Goal: Task Accomplishment & Management: Use online tool/utility

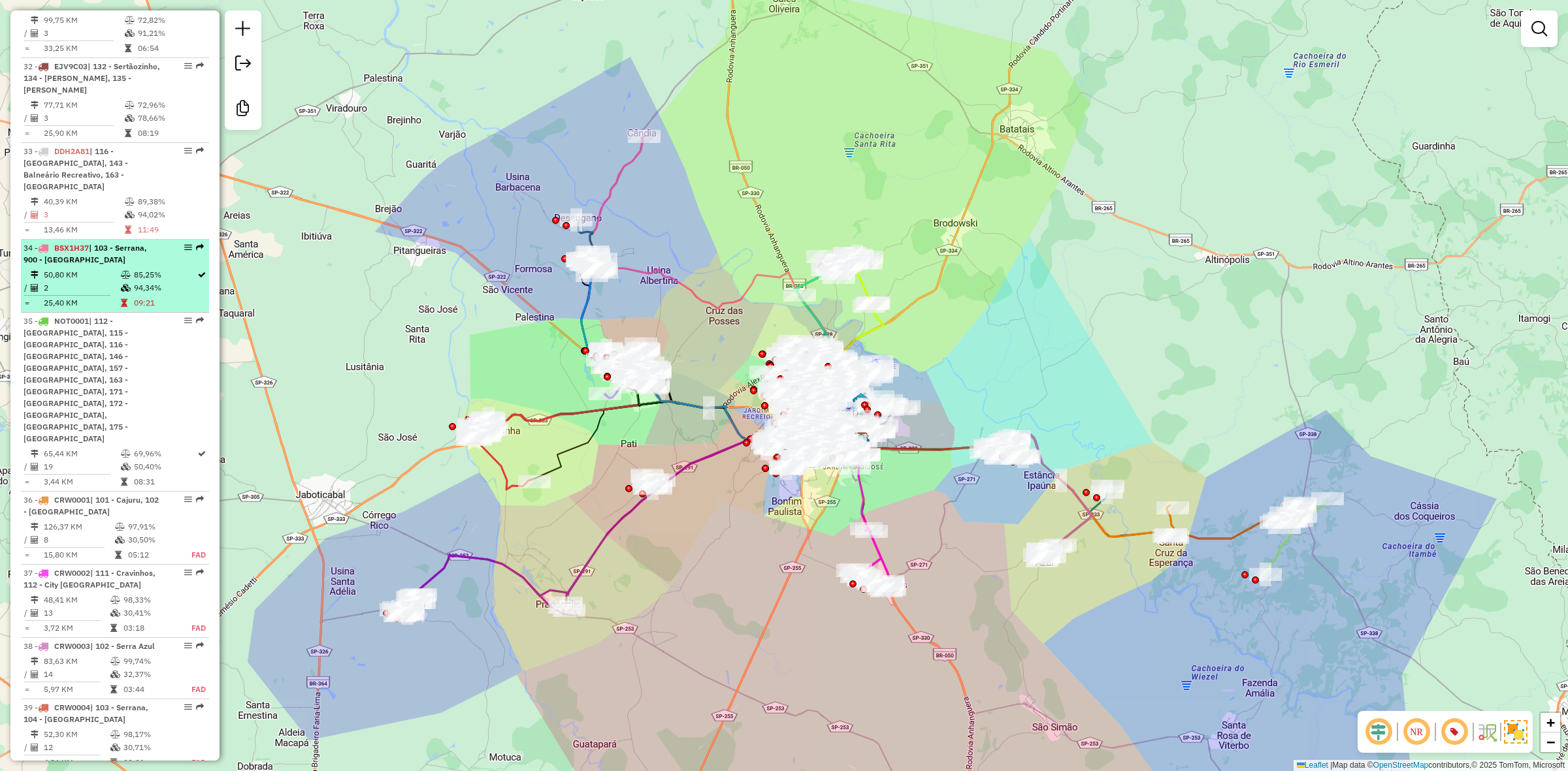
scroll to position [2734, 0]
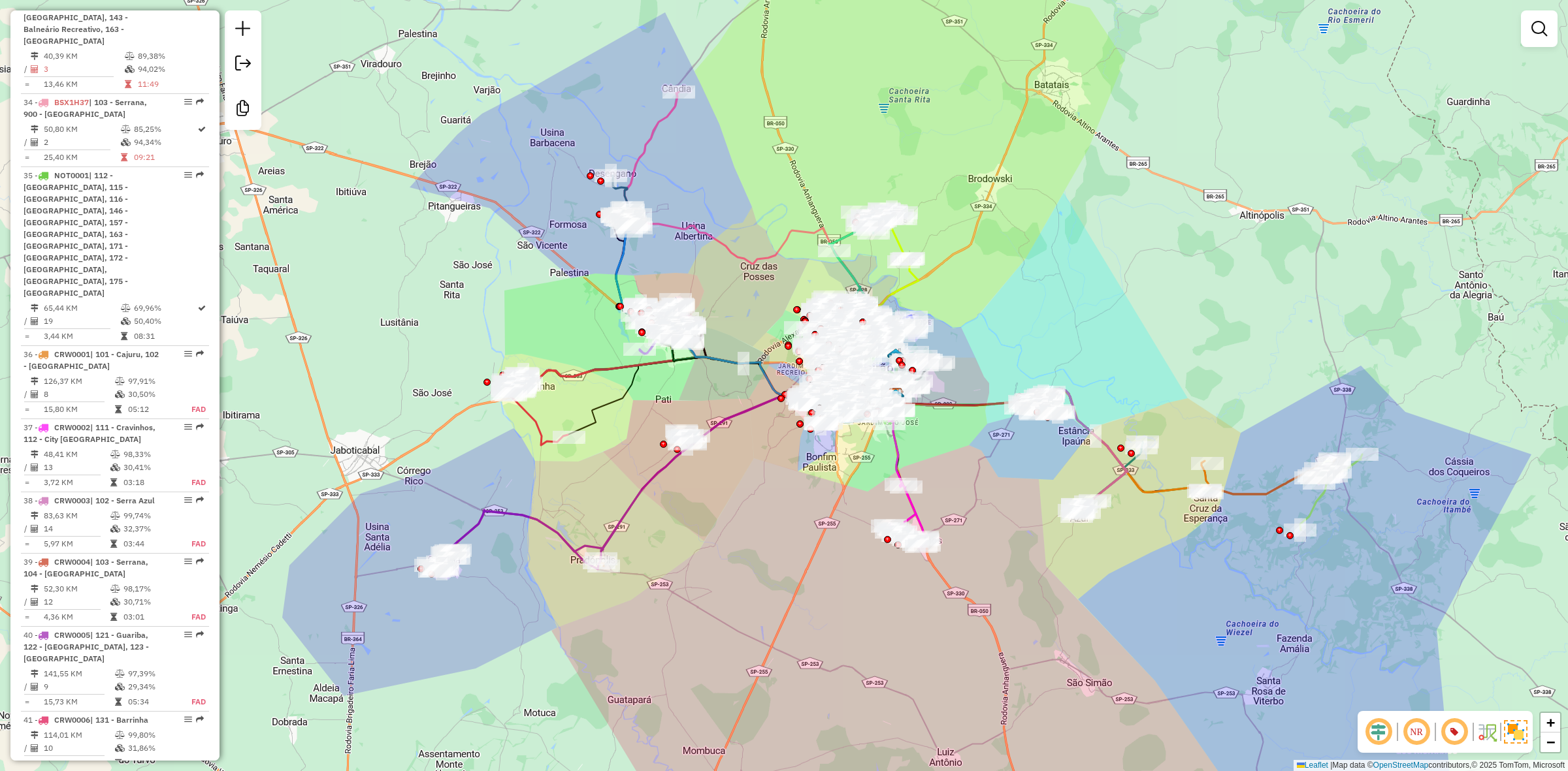
drag, startPoint x: 964, startPoint y: 367, endPoint x: 994, endPoint y: 331, distance: 46.9
click at [994, 331] on div "Janela de atendimento Grade de atendimento Capacidade Transportadoras Veículos …" at bounding box center [784, 385] width 1568 height 771
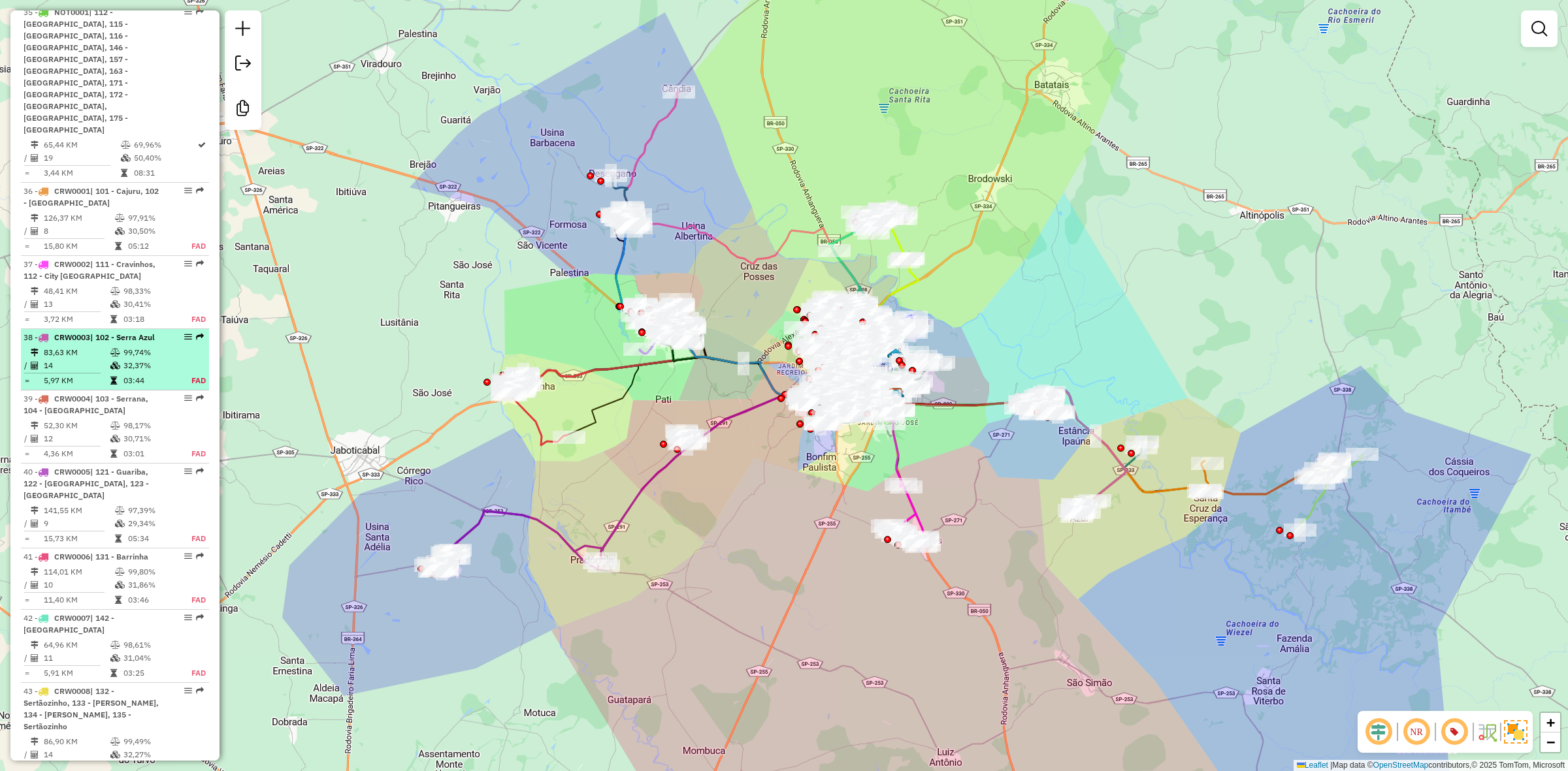
scroll to position [3223, 0]
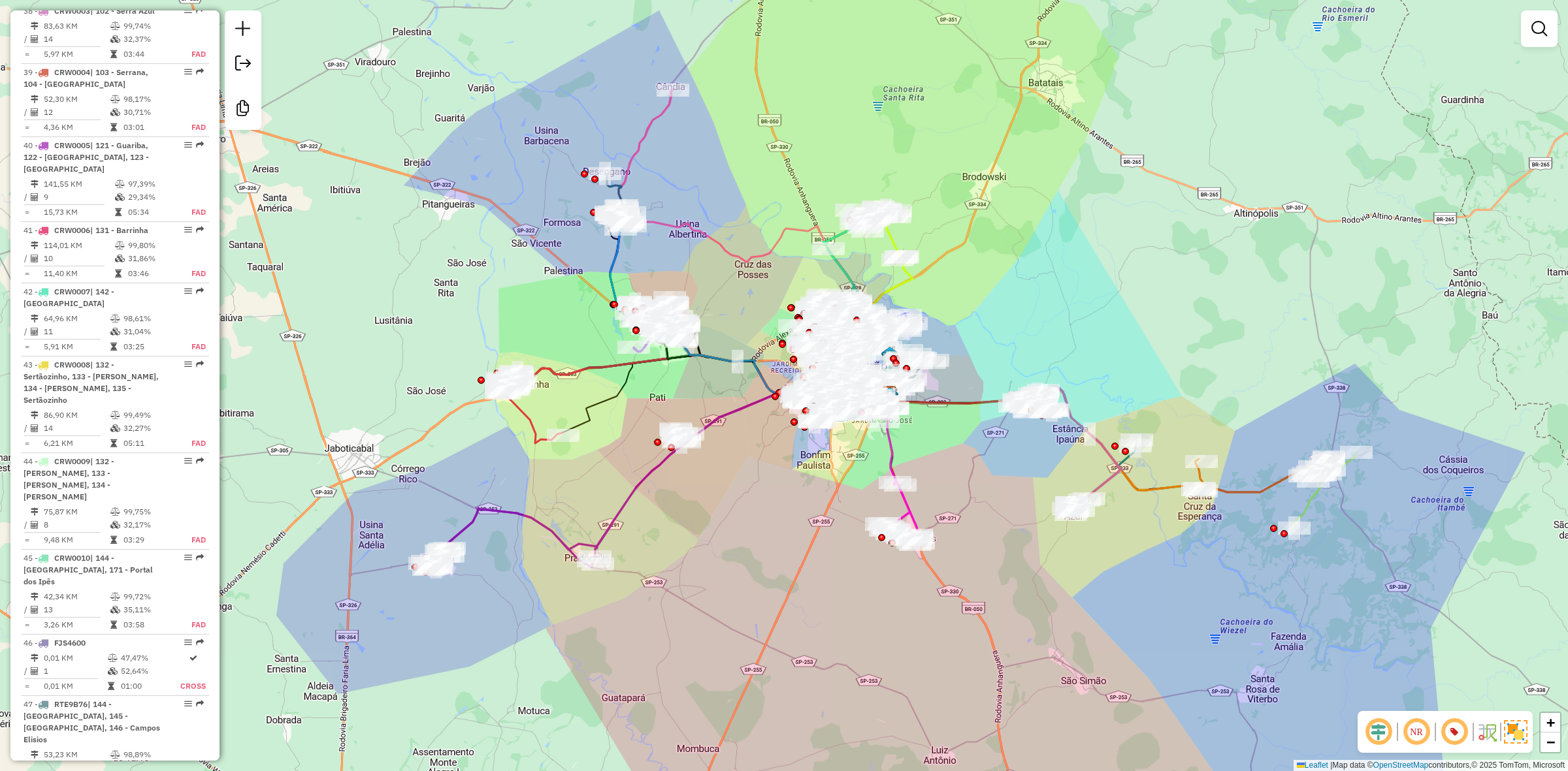
click at [1132, 307] on div "Janela de atendimento Grade de atendimento Capacidade Transportadoras Veículos …" at bounding box center [784, 385] width 1568 height 771
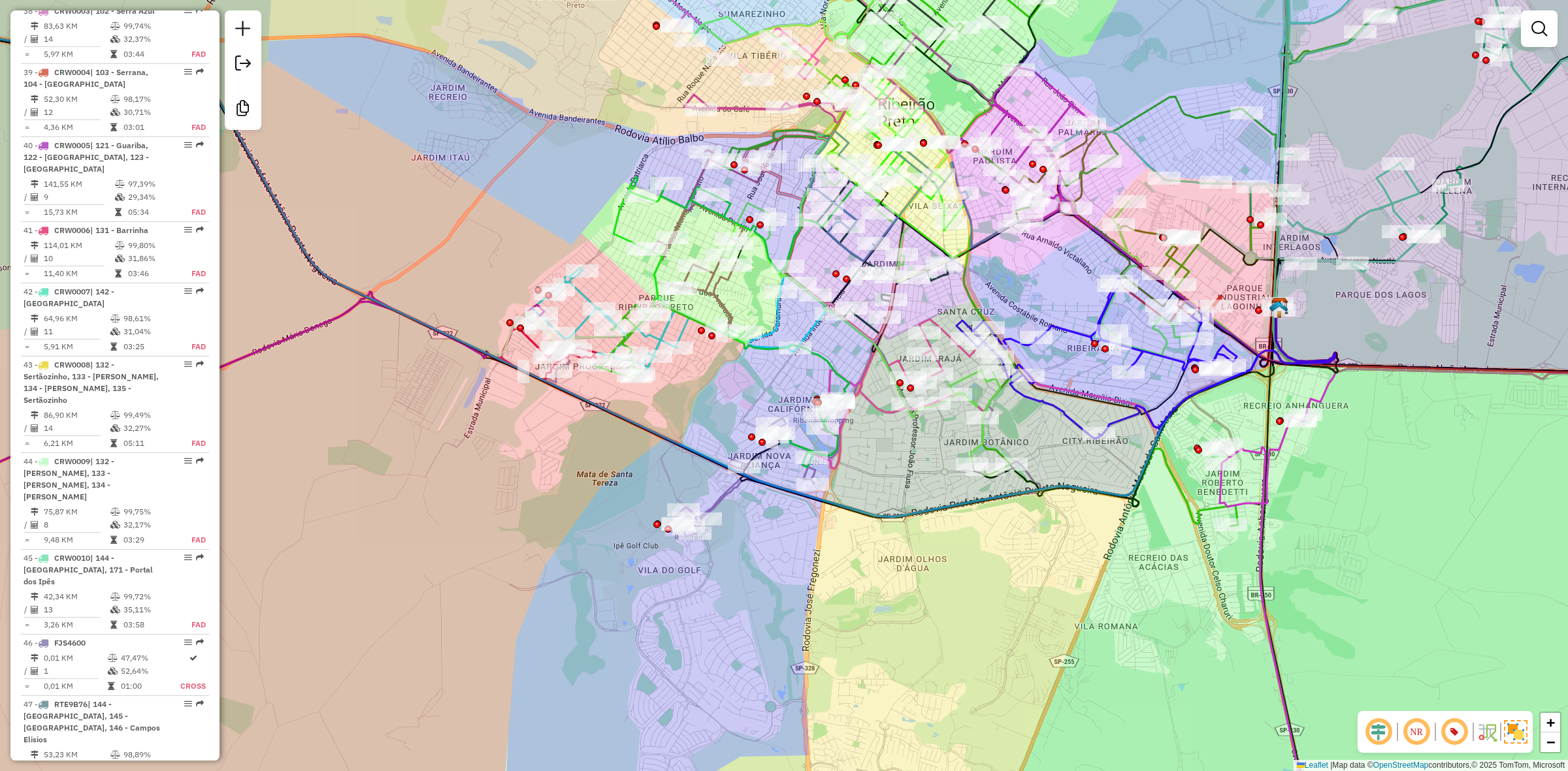
click at [905, 462] on div "Janela de atendimento Grade de atendimento Capacidade Transportadoras Veículos …" at bounding box center [784, 385] width 1568 height 771
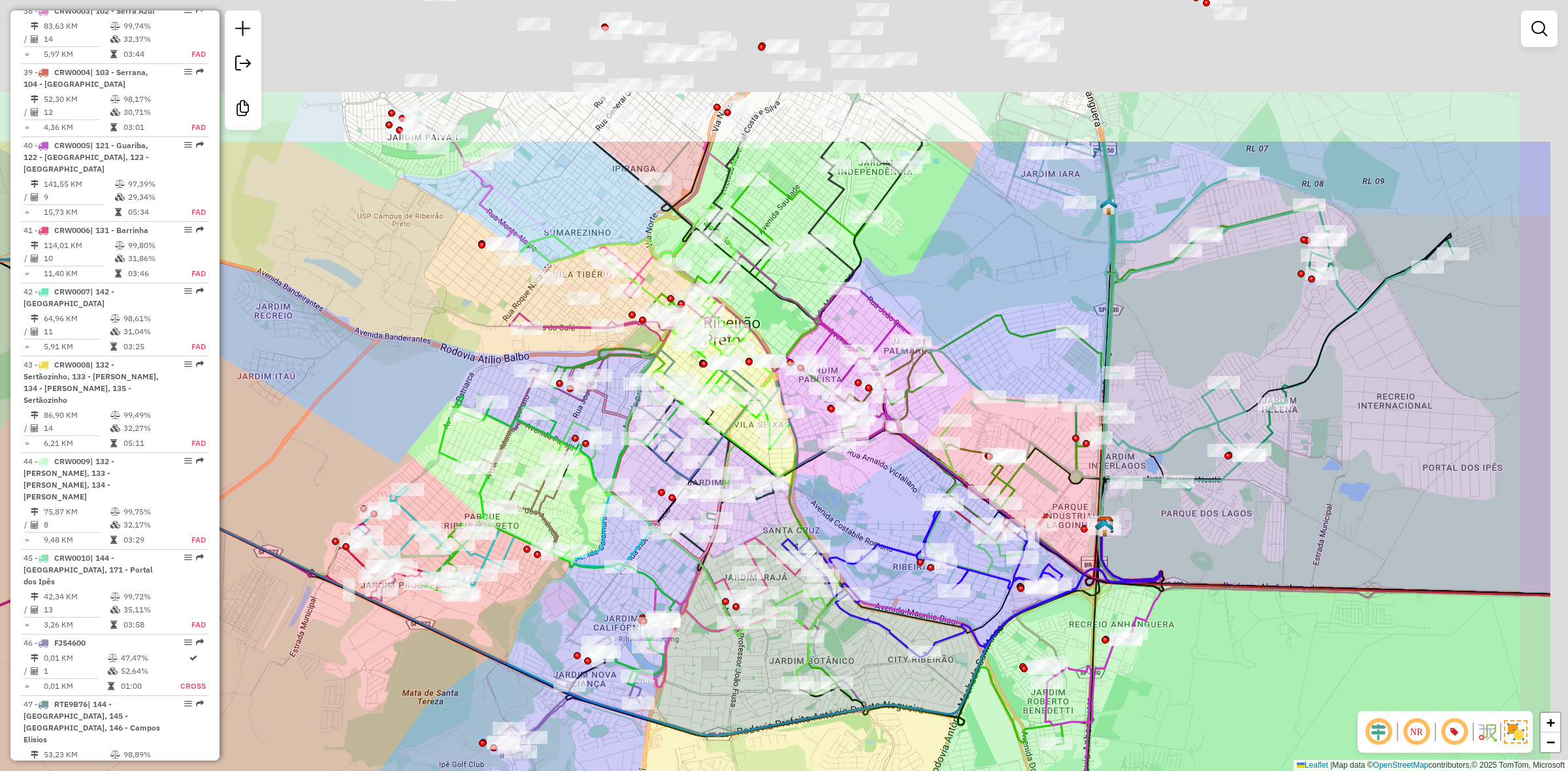
drag, startPoint x: 1037, startPoint y: 275, endPoint x: 850, endPoint y: 520, distance: 308.2
click at [850, 520] on div "Janela de atendimento Grade de atendimento Capacidade Transportadoras Veículos …" at bounding box center [784, 385] width 1568 height 771
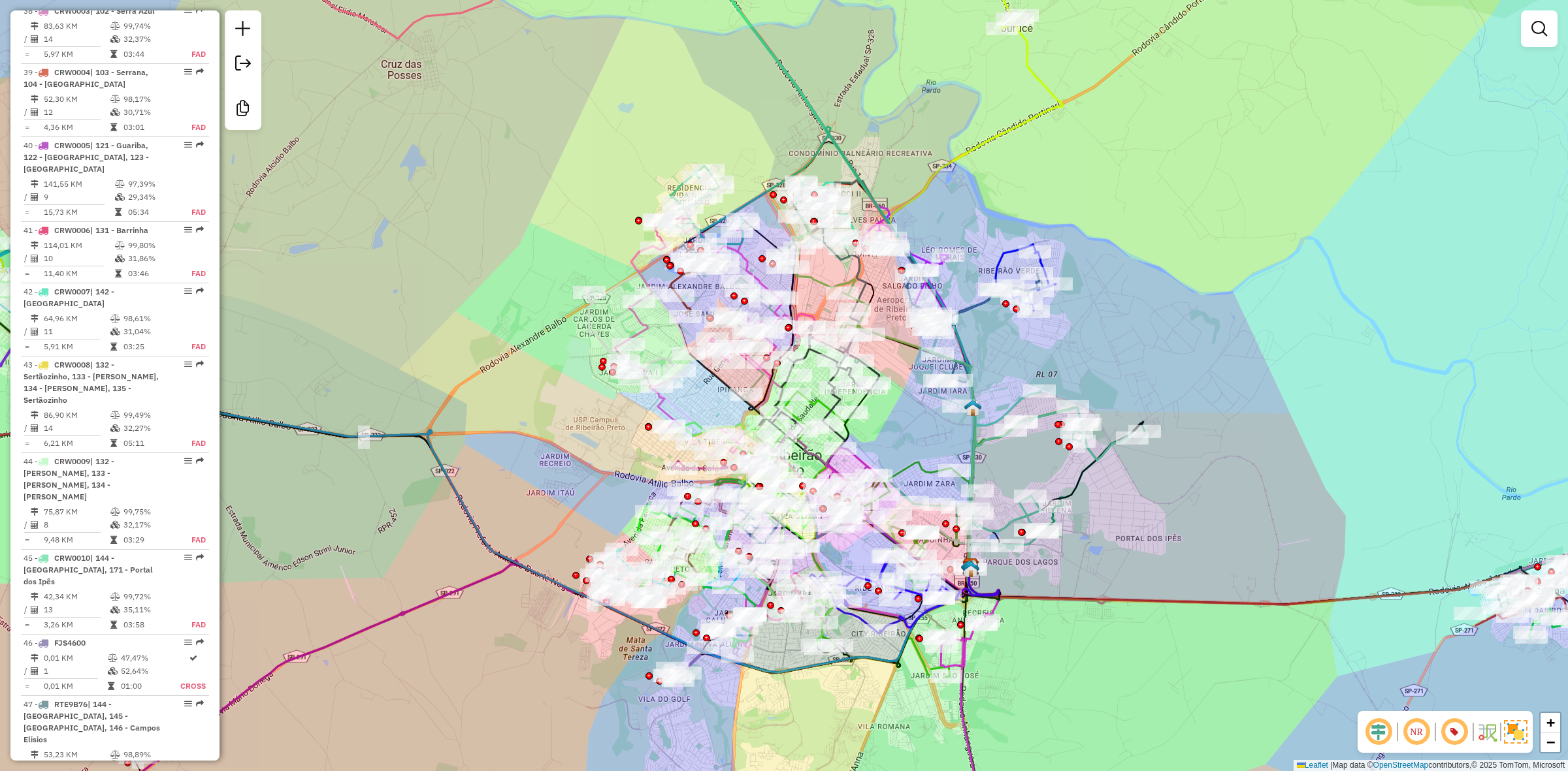
drag, startPoint x: 922, startPoint y: 394, endPoint x: 922, endPoint y: 424, distance: 30.0
click at [922, 424] on div "Janela de atendimento Grade de atendimento Capacidade Transportadoras Veículos …" at bounding box center [784, 385] width 1568 height 771
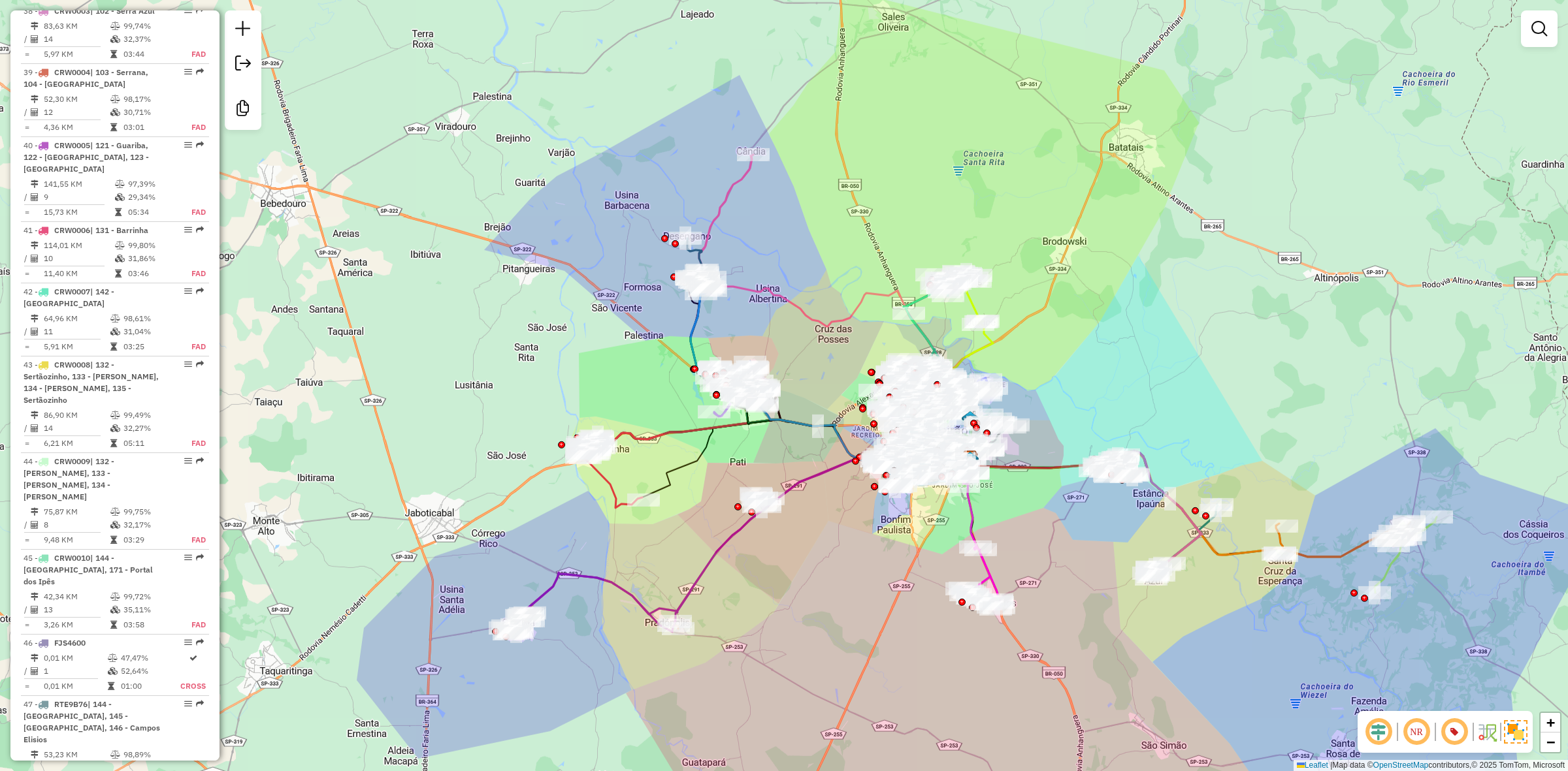
drag, startPoint x: 792, startPoint y: 374, endPoint x: 828, endPoint y: 373, distance: 36.0
click at [828, 373] on div "Janela de atendimento Grade de atendimento Capacidade Transportadoras Veículos …" at bounding box center [784, 385] width 1568 height 771
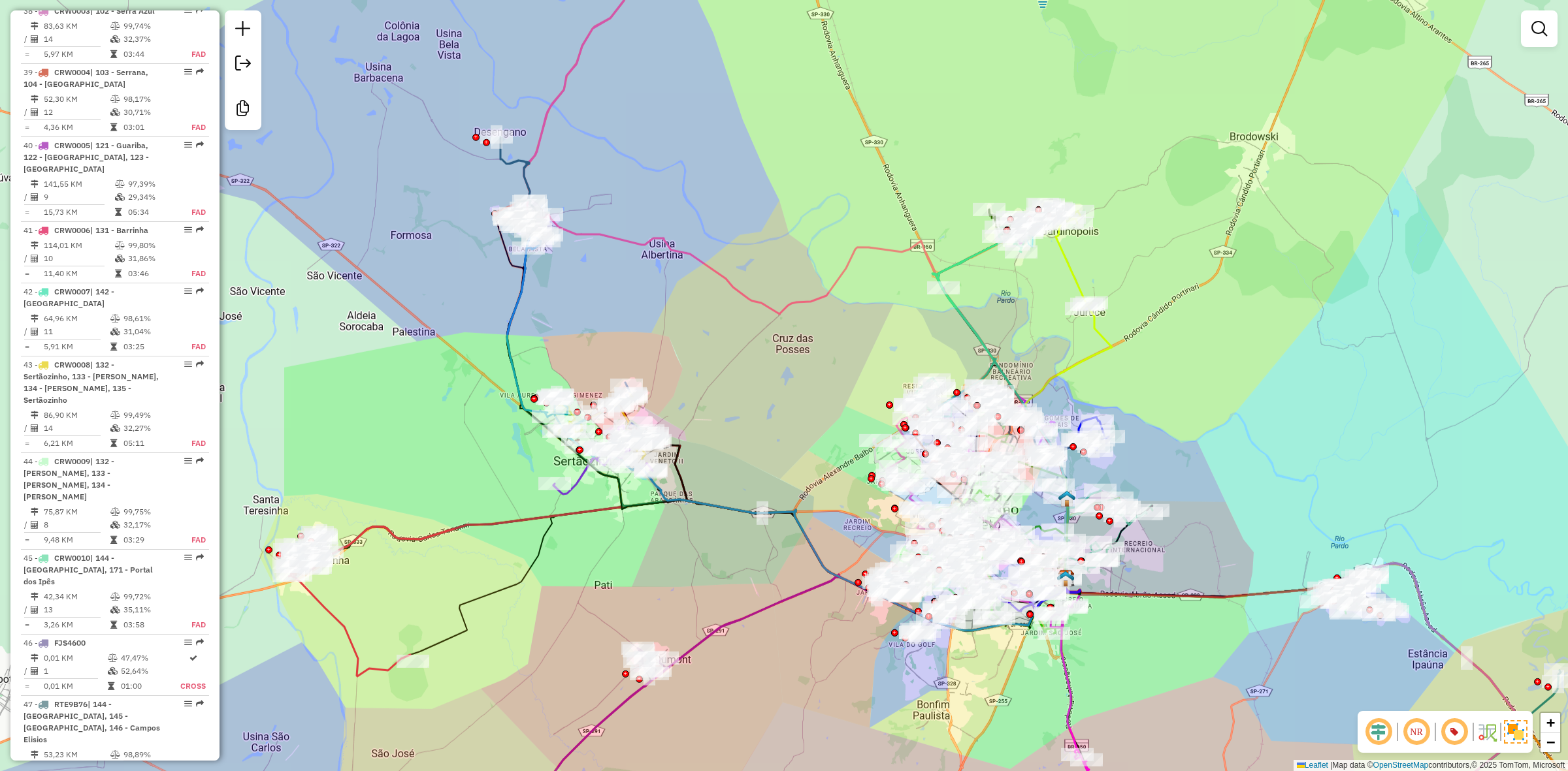
drag, startPoint x: 902, startPoint y: 328, endPoint x: 877, endPoint y: 333, distance: 25.5
click at [877, 333] on div "Janela de atendimento Grade de atendimento Capacidade Transportadoras Veículos …" at bounding box center [784, 385] width 1568 height 771
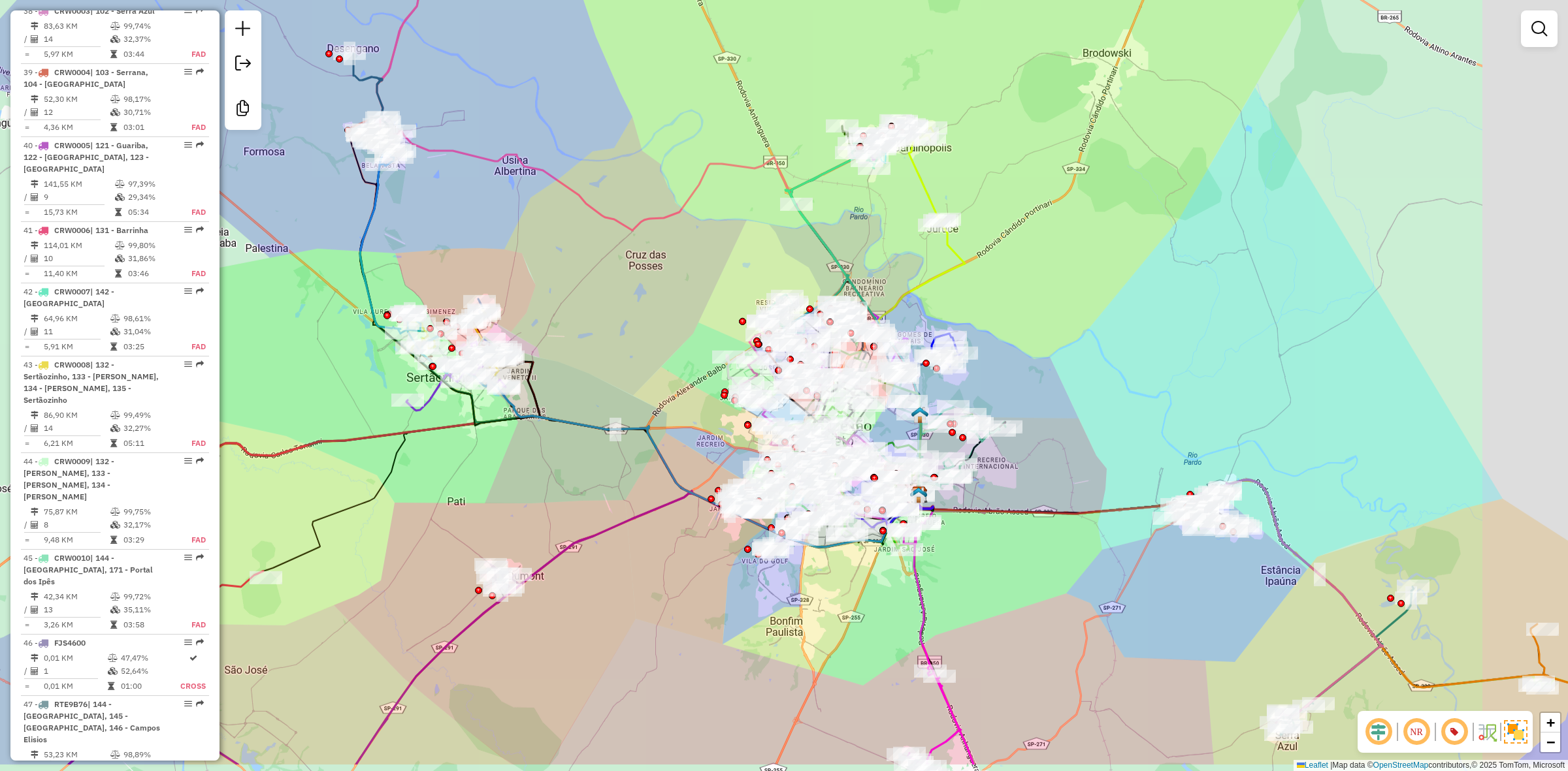
drag, startPoint x: 837, startPoint y: 542, endPoint x: 633, endPoint y: 424, distance: 235.7
click at [633, 424] on div "Janela de atendimento Grade de atendimento Capacidade Transportadoras Veículos …" at bounding box center [784, 385] width 1568 height 771
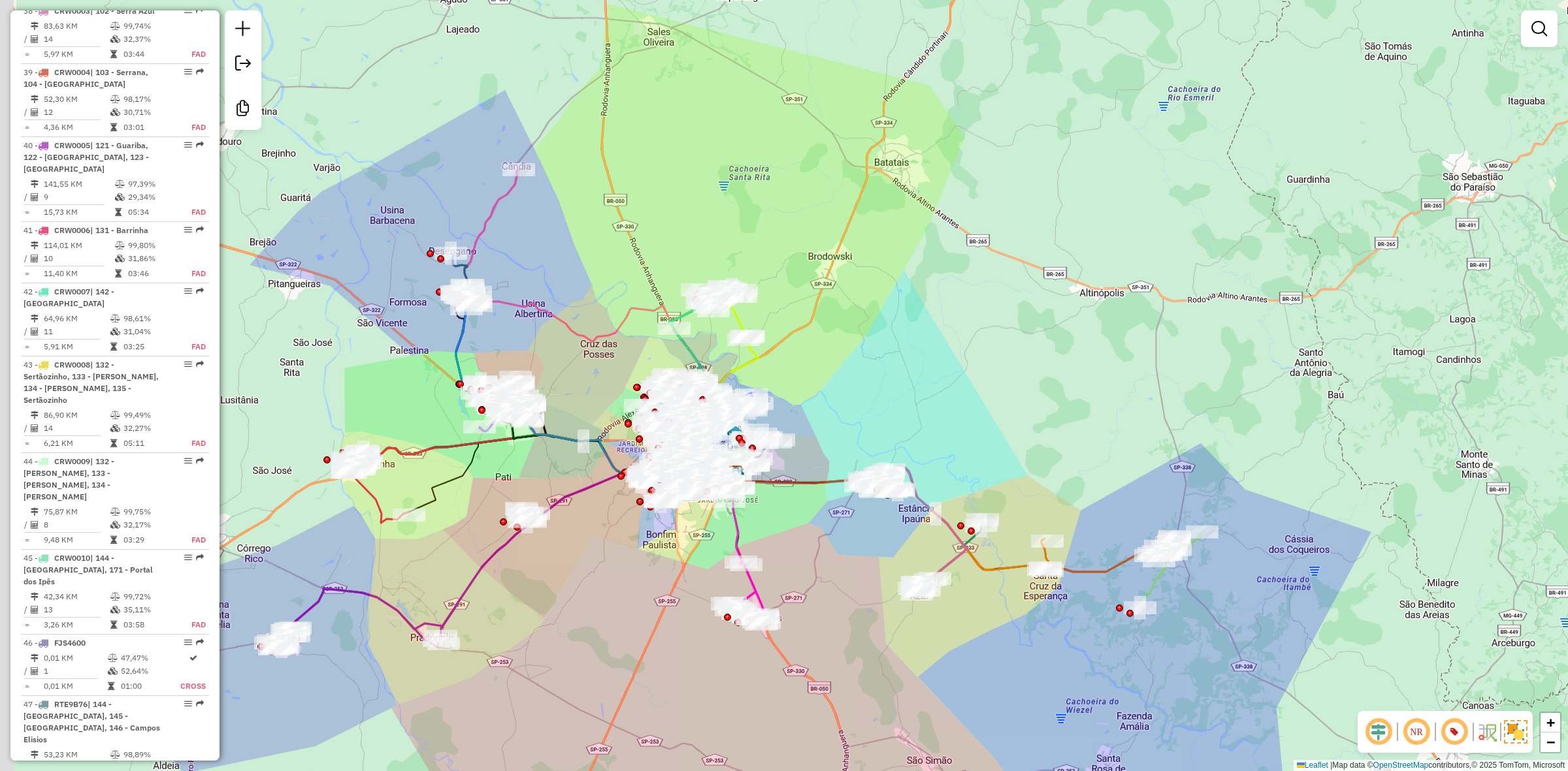
drag, startPoint x: 399, startPoint y: 399, endPoint x: 580, endPoint y: 396, distance: 181.0
click at [580, 396] on div "Janela de atendimento Grade de atendimento Capacidade Transportadoras Veículos …" at bounding box center [784, 385] width 1568 height 771
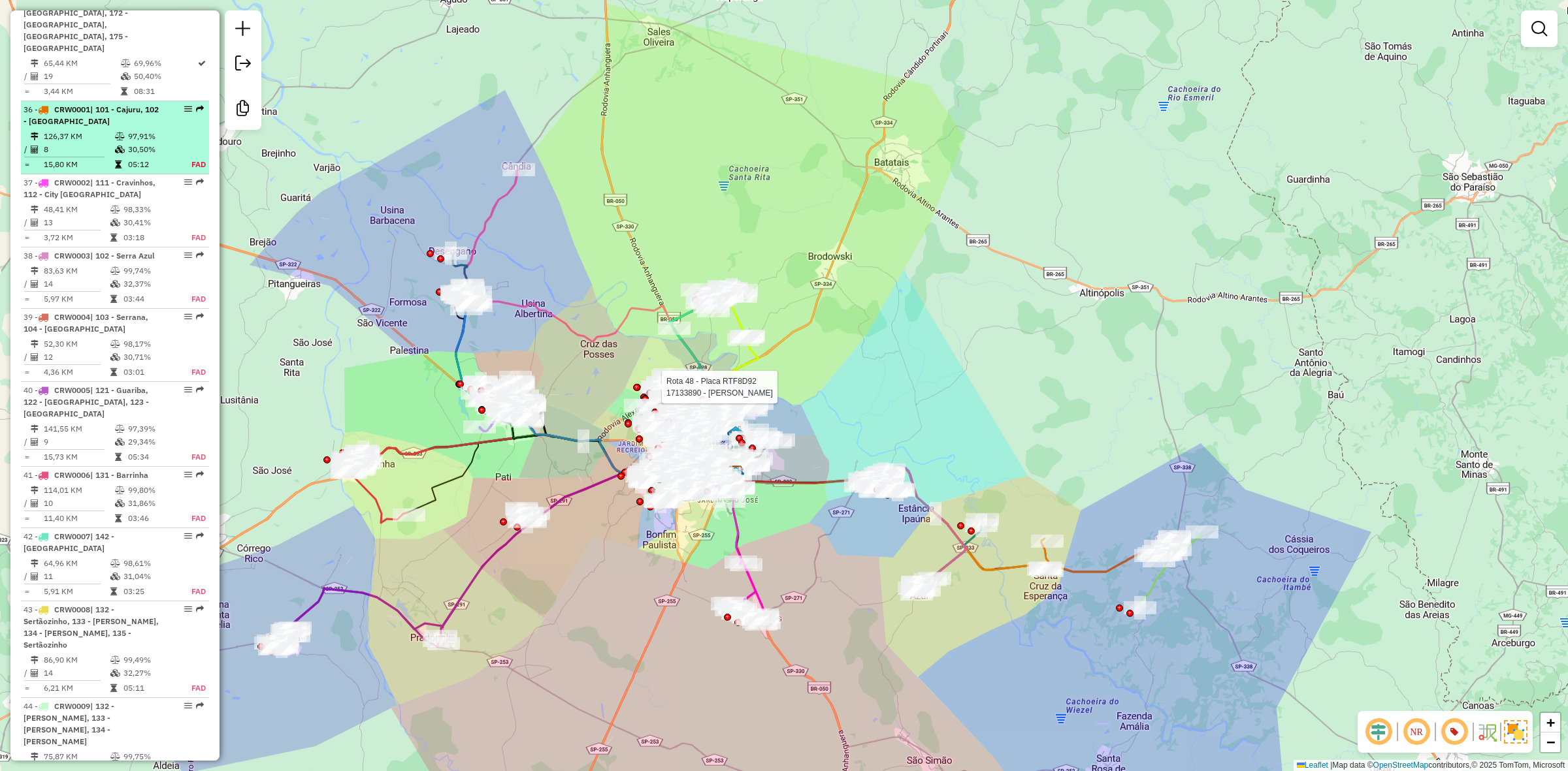
scroll to position [3305, 0]
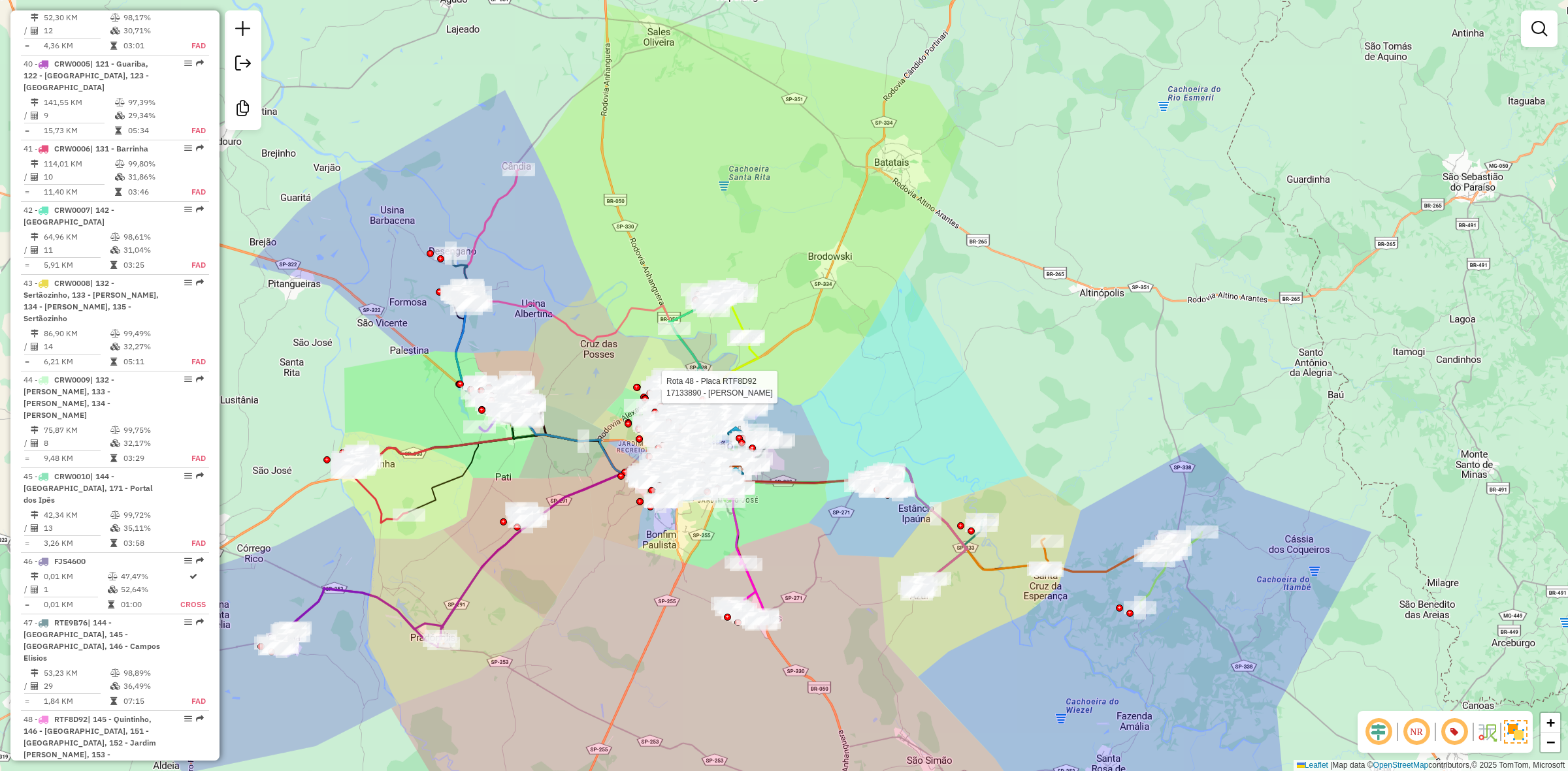
click at [879, 349] on div "Rota 48 - Placa RTF8D92 17133890 - GLORIA STEFANNY SANT Rota 10 - Placa GBY0G11…" at bounding box center [784, 385] width 1568 height 771
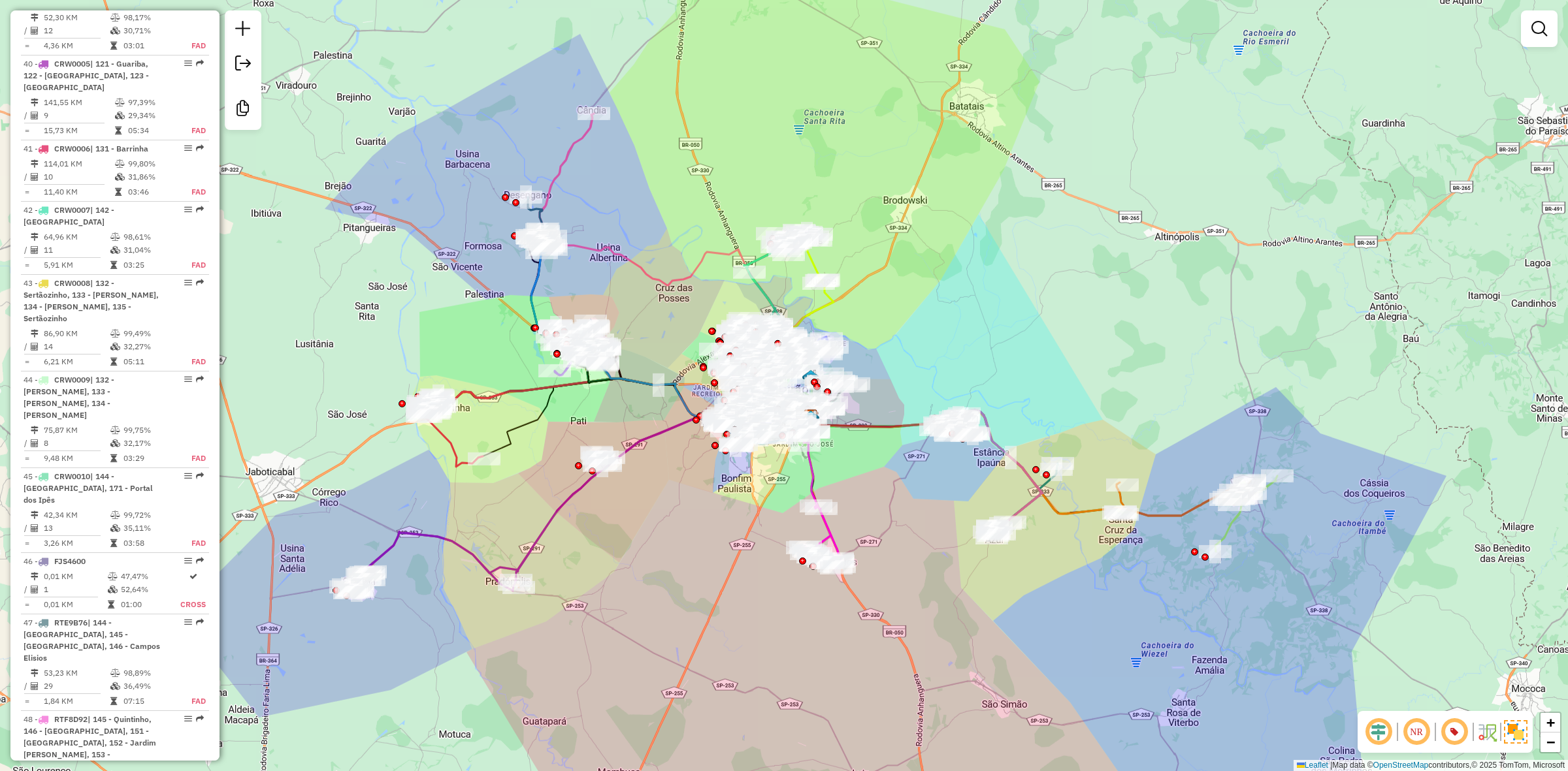
drag, startPoint x: 872, startPoint y: 381, endPoint x: 947, endPoint y: 324, distance: 94.2
click at [947, 324] on div "Janela de atendimento Grade de atendimento Capacidade Transportadoras Veículos …" at bounding box center [784, 385] width 1568 height 771
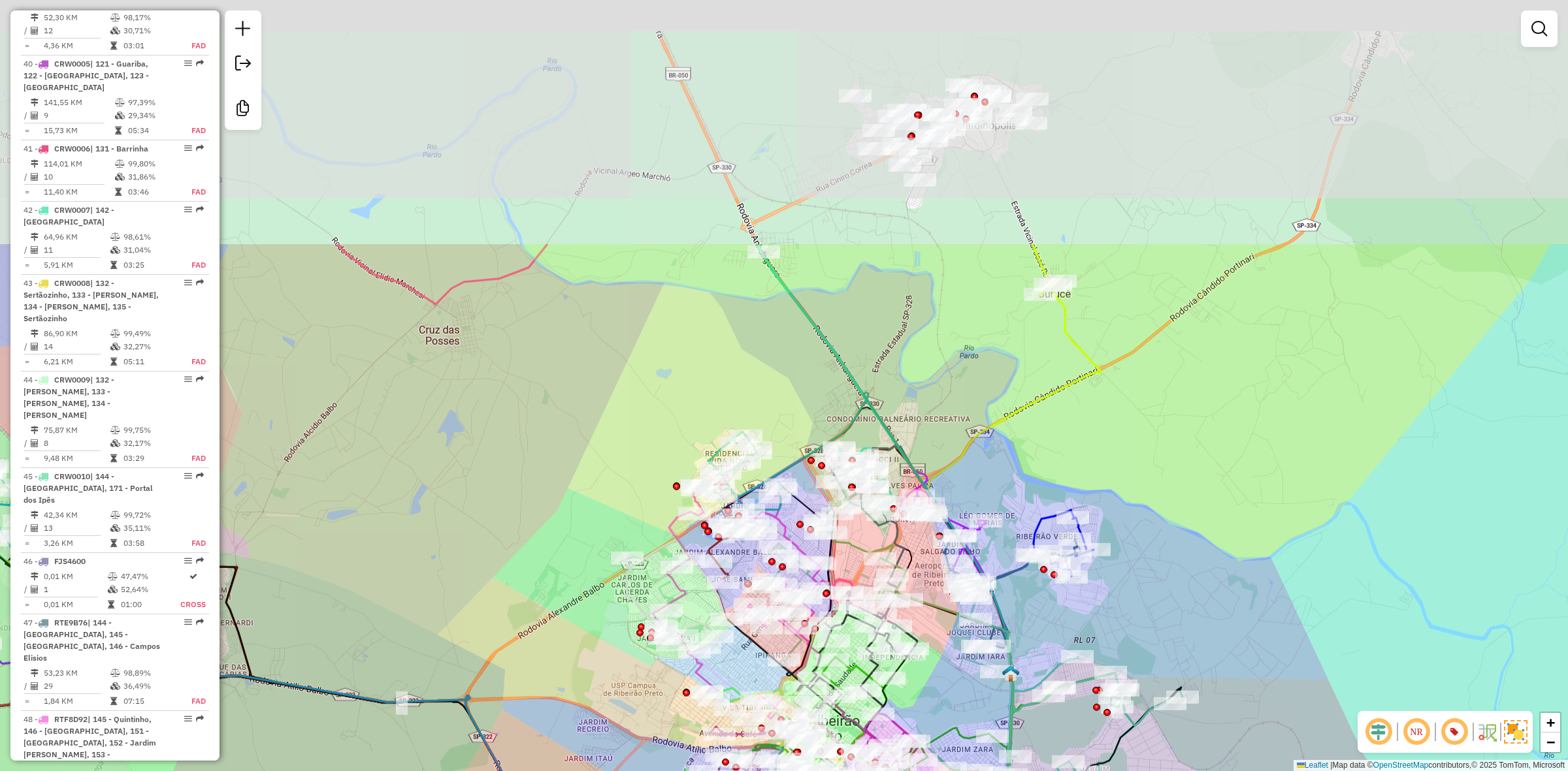
drag, startPoint x: 480, startPoint y: 94, endPoint x: 632, endPoint y: 415, distance: 355.2
click at [632, 415] on div "Janela de atendimento Grade de atendimento Capacidade Transportadoras Veículos …" at bounding box center [784, 385] width 1568 height 771
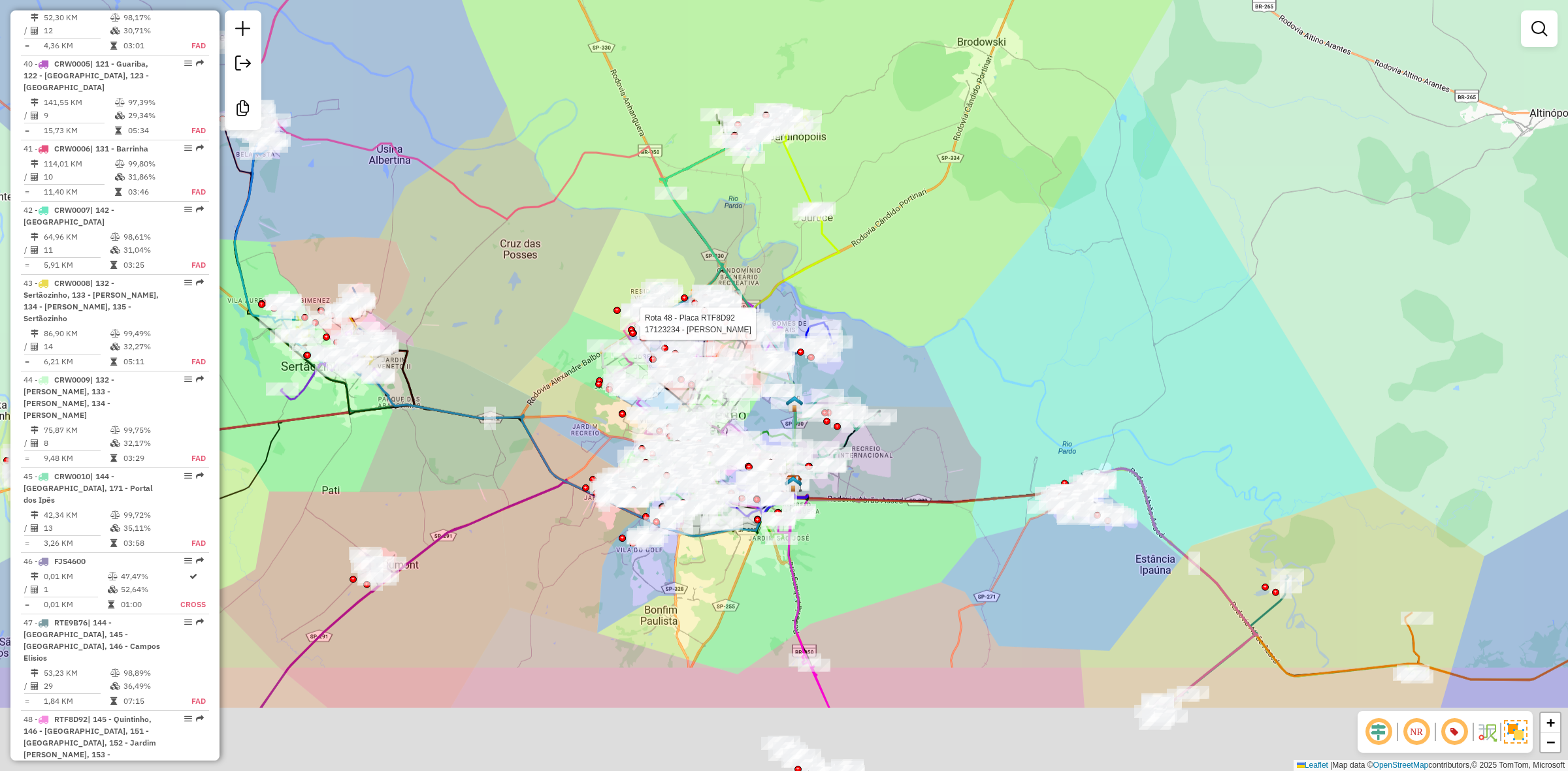
drag, startPoint x: 621, startPoint y: 427, endPoint x: 592, endPoint y: 271, distance: 158.7
click at [592, 271] on div "Rota 48 - Placa RTF8D92 17123234 - LUIS CARLOS PEREIRA Janela de atendimento Gr…" at bounding box center [784, 385] width 1568 height 771
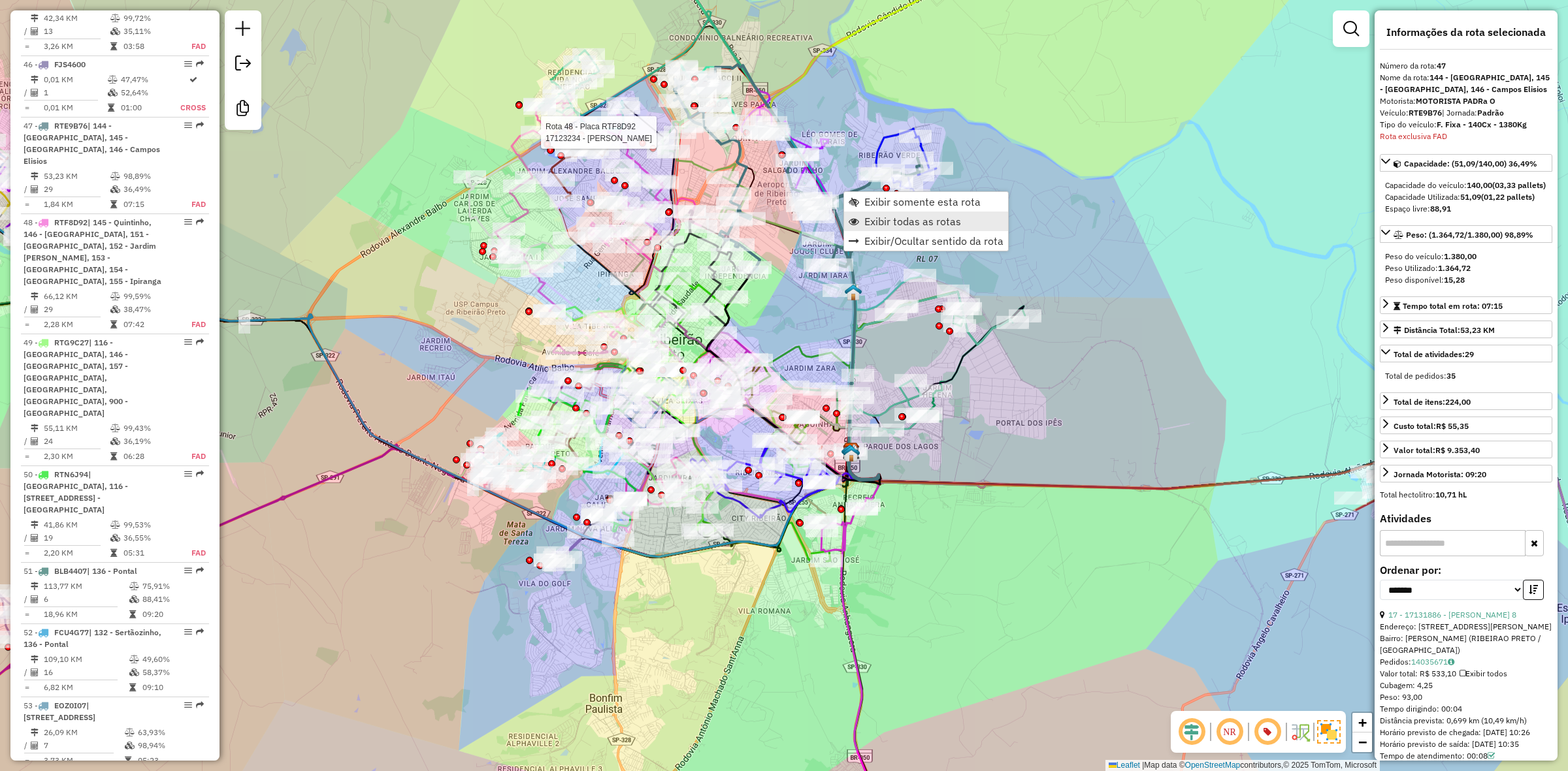
scroll to position [3829, 0]
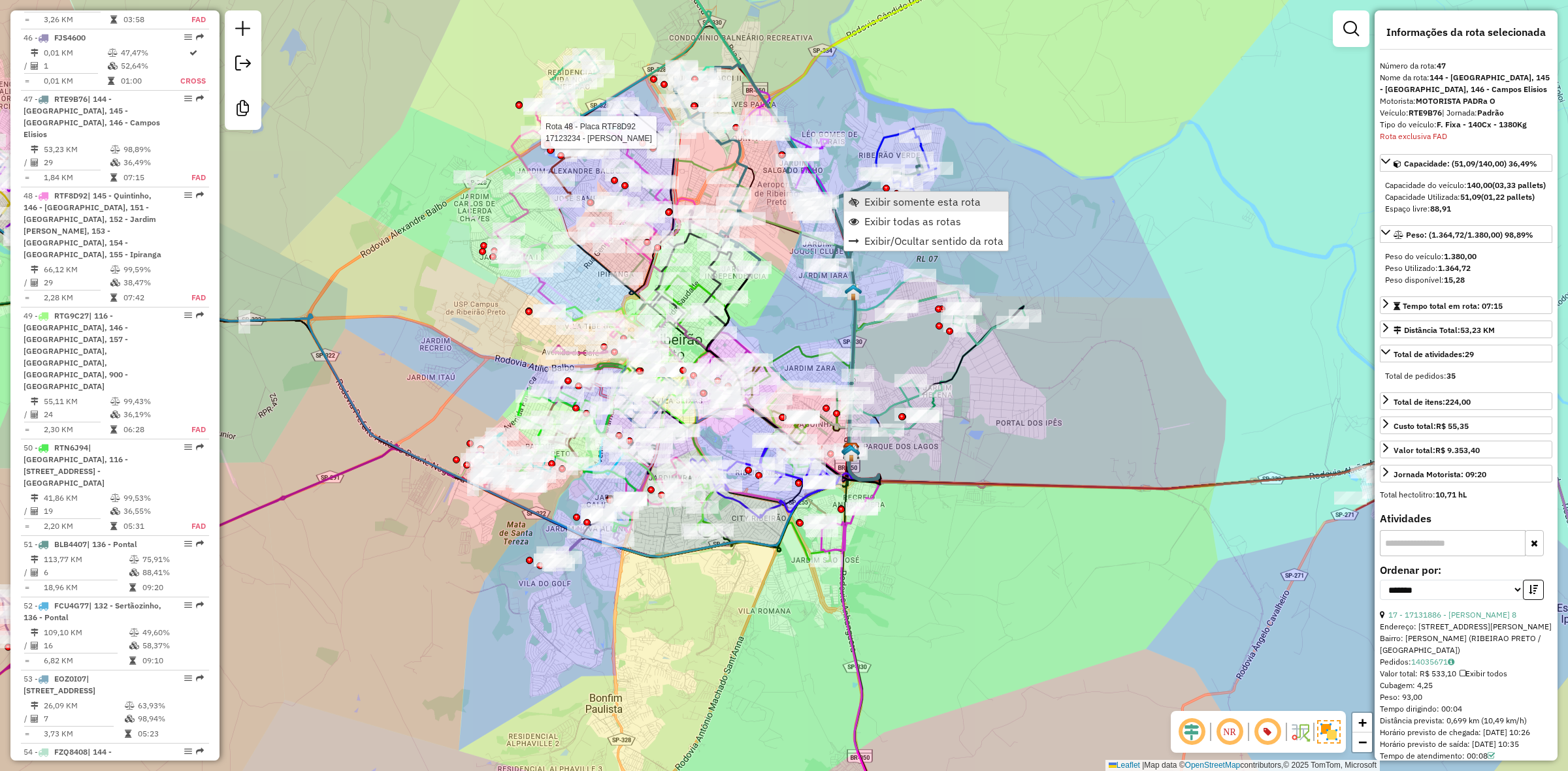
click at [903, 203] on span "Exibir somente esta rota" at bounding box center [922, 202] width 116 height 10
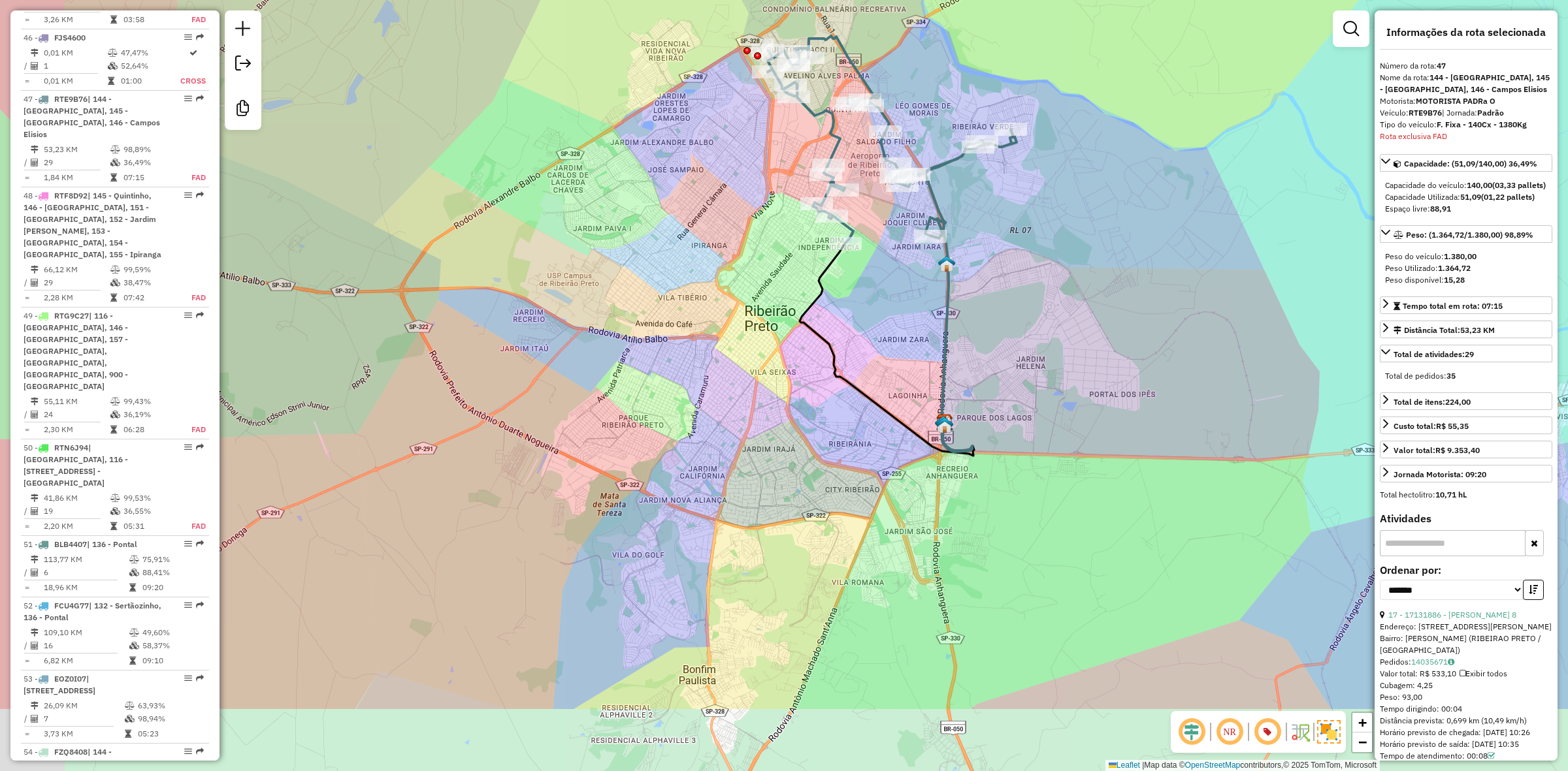
drag, startPoint x: 700, startPoint y: 548, endPoint x: 785, endPoint y: 428, distance: 147.1
click at [785, 428] on div "Janela de atendimento Grade de atendimento Capacidade Transportadoras Veículos …" at bounding box center [784, 385] width 1568 height 771
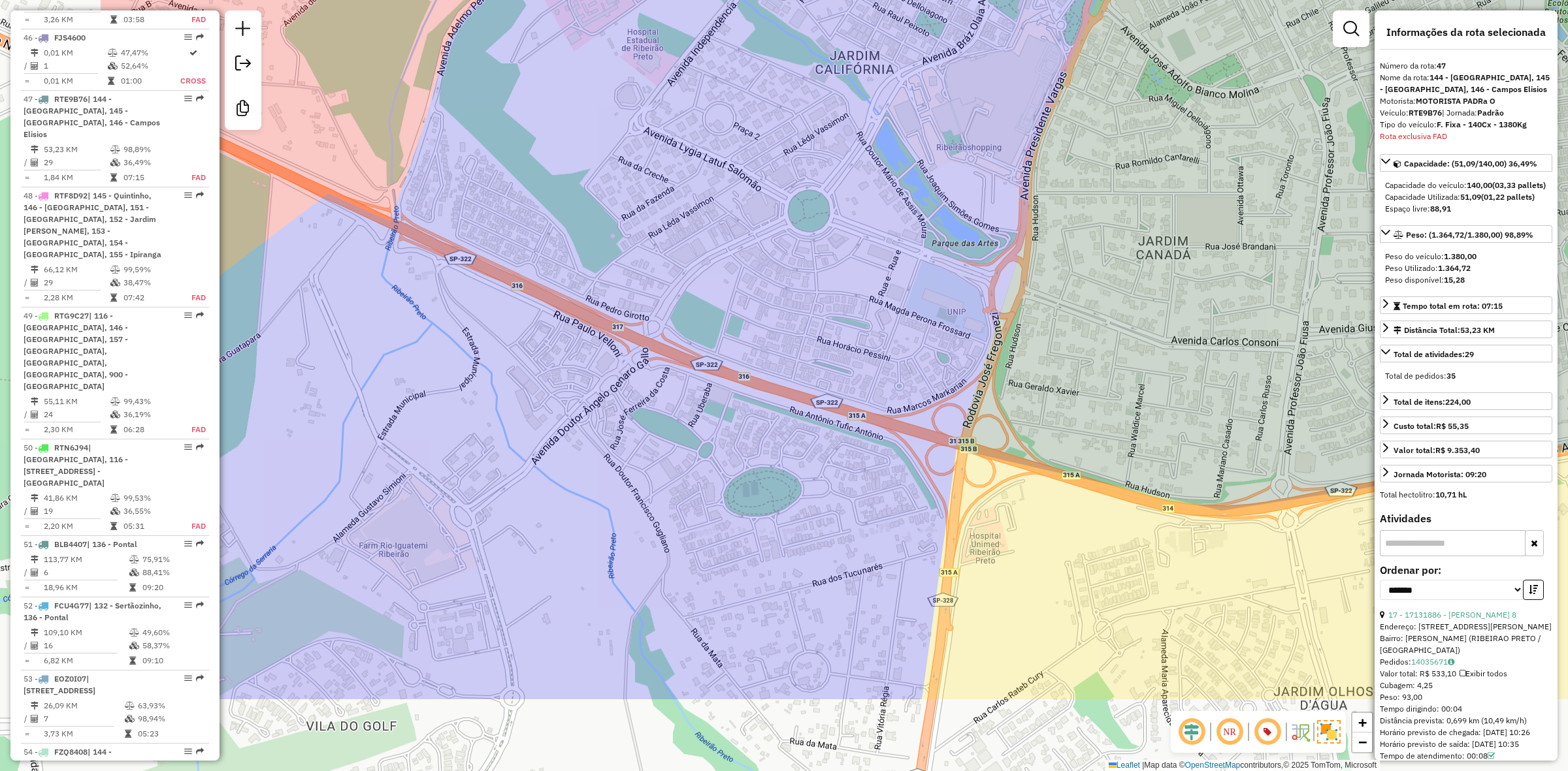
drag, startPoint x: 828, startPoint y: 435, endPoint x: 1013, endPoint y: 335, distance: 210.3
click at [1013, 335] on div "Janela de atendimento Grade de atendimento Capacidade Transportadoras Veículos …" at bounding box center [784, 385] width 1568 height 771
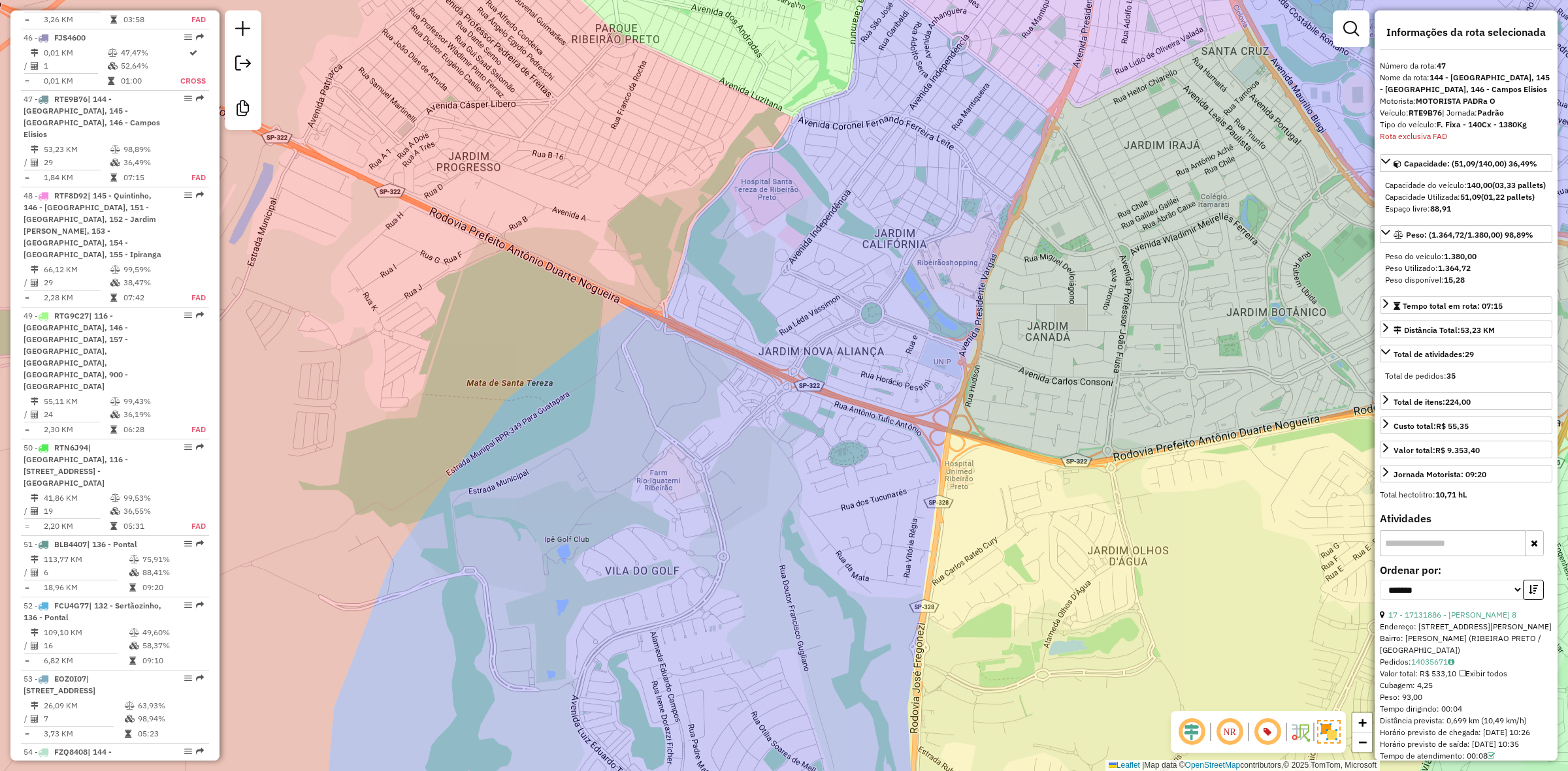
drag, startPoint x: 1026, startPoint y: 344, endPoint x: 987, endPoint y: 377, distance: 51.1
click at [987, 377] on div "Janela de atendimento Grade de atendimento Capacidade Transportadoras Veículos …" at bounding box center [784, 385] width 1568 height 771
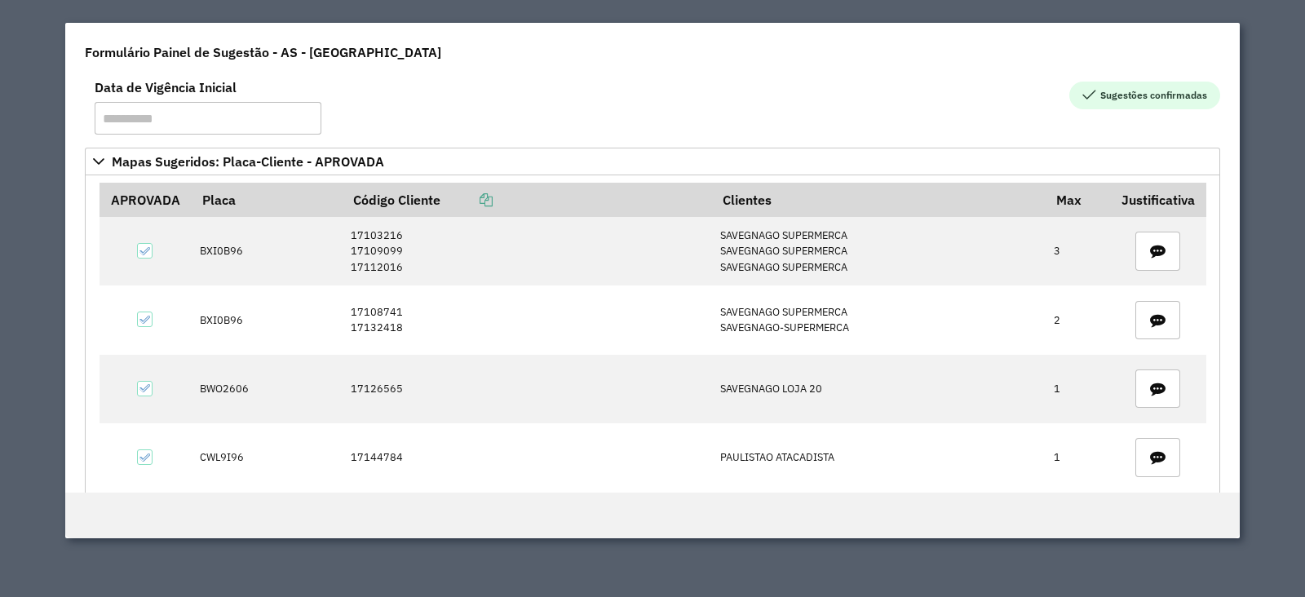
scroll to position [117, 0]
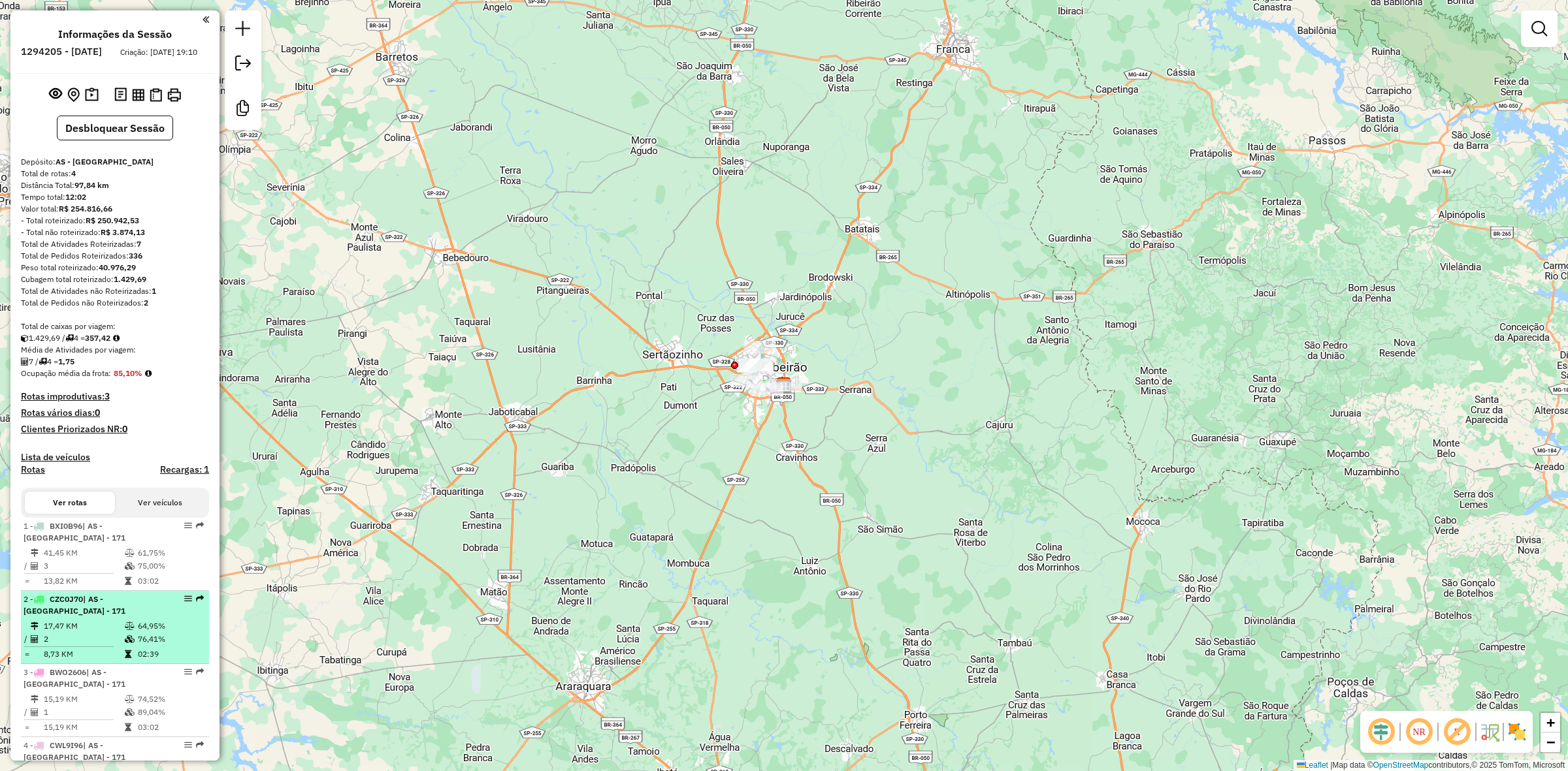
scroll to position [289, 0]
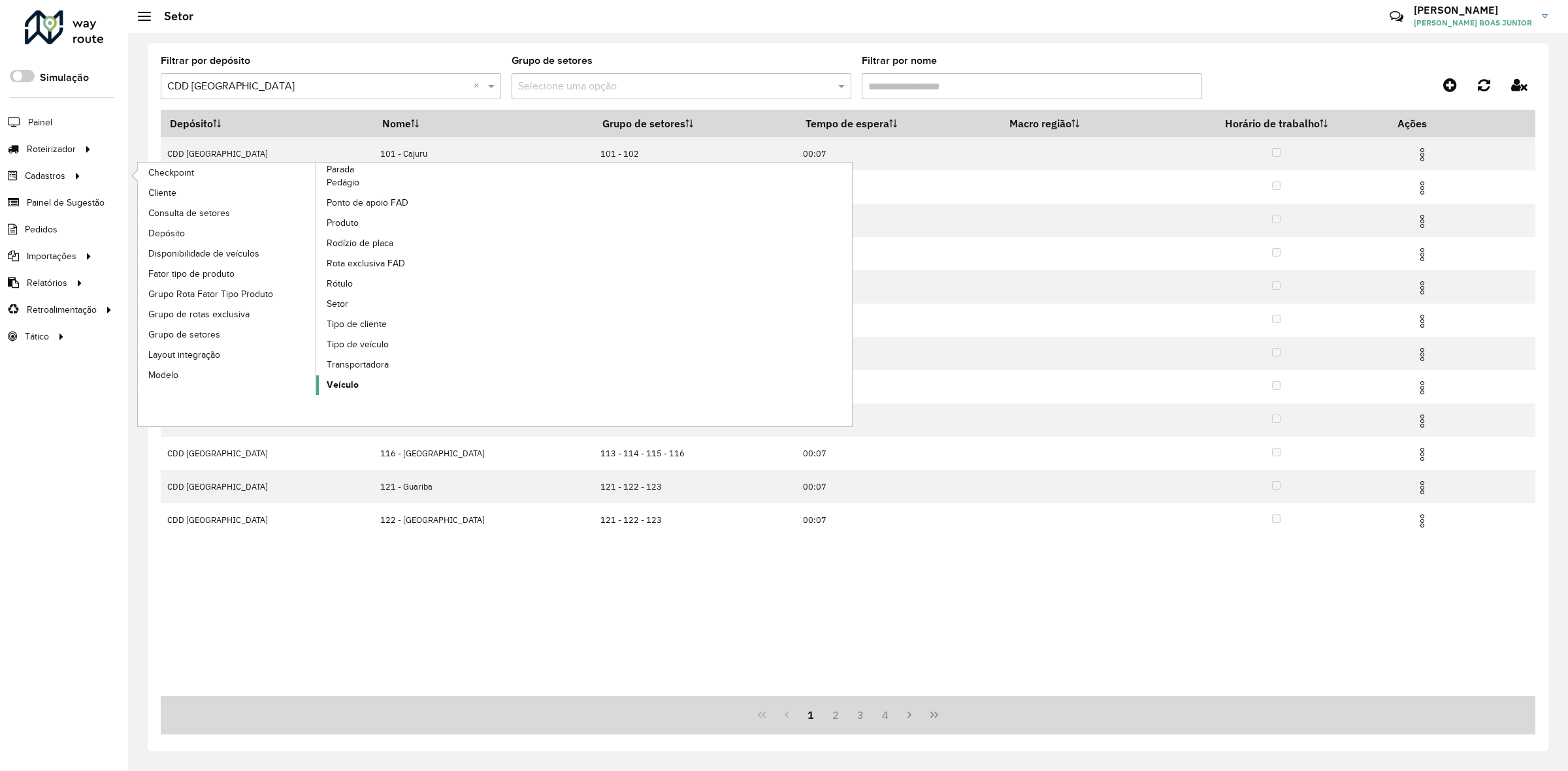
click at [360, 381] on link "Veículo" at bounding box center [406, 385] width 179 height 19
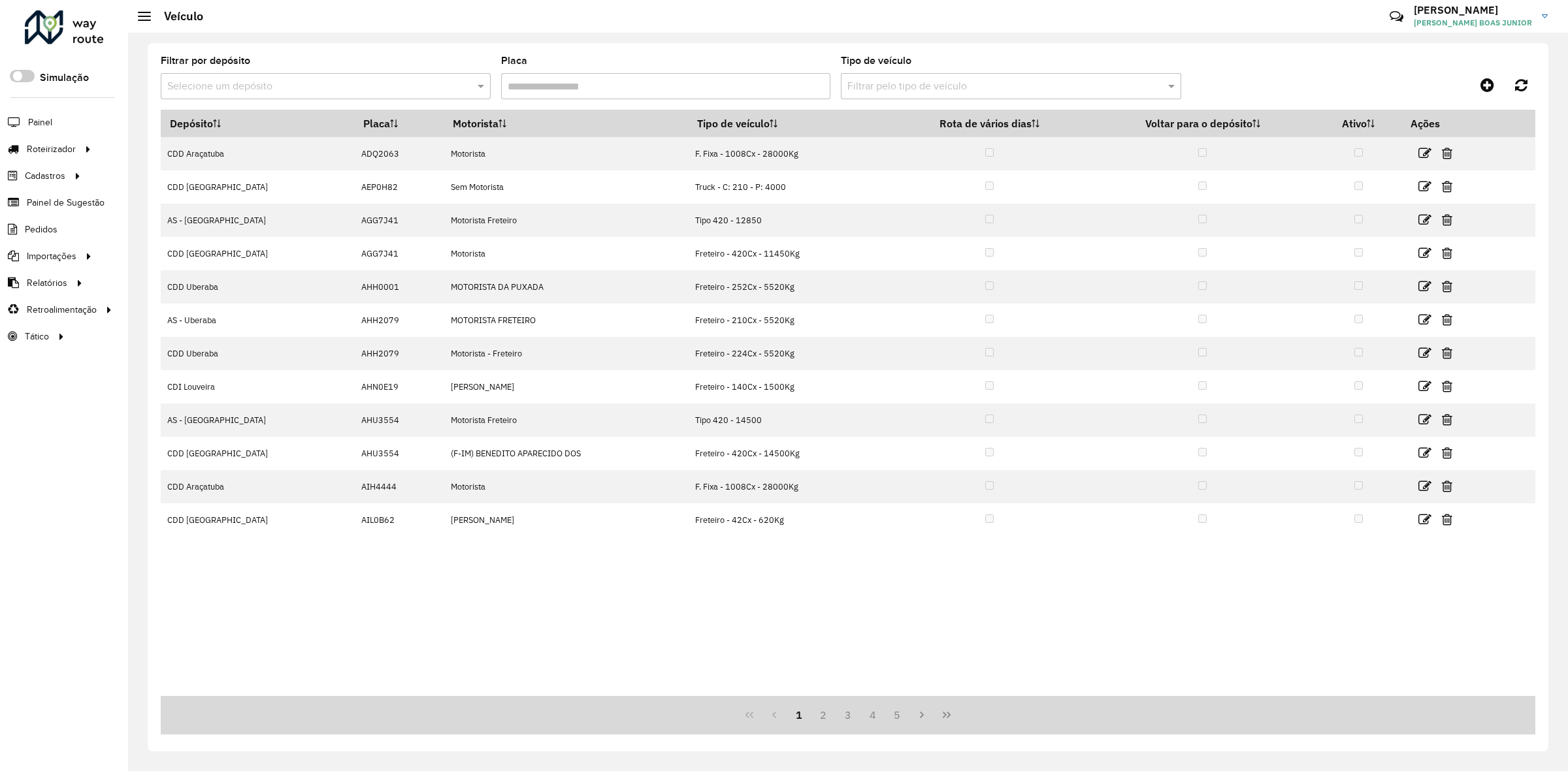
click at [317, 92] on input "text" at bounding box center [312, 87] width 291 height 16
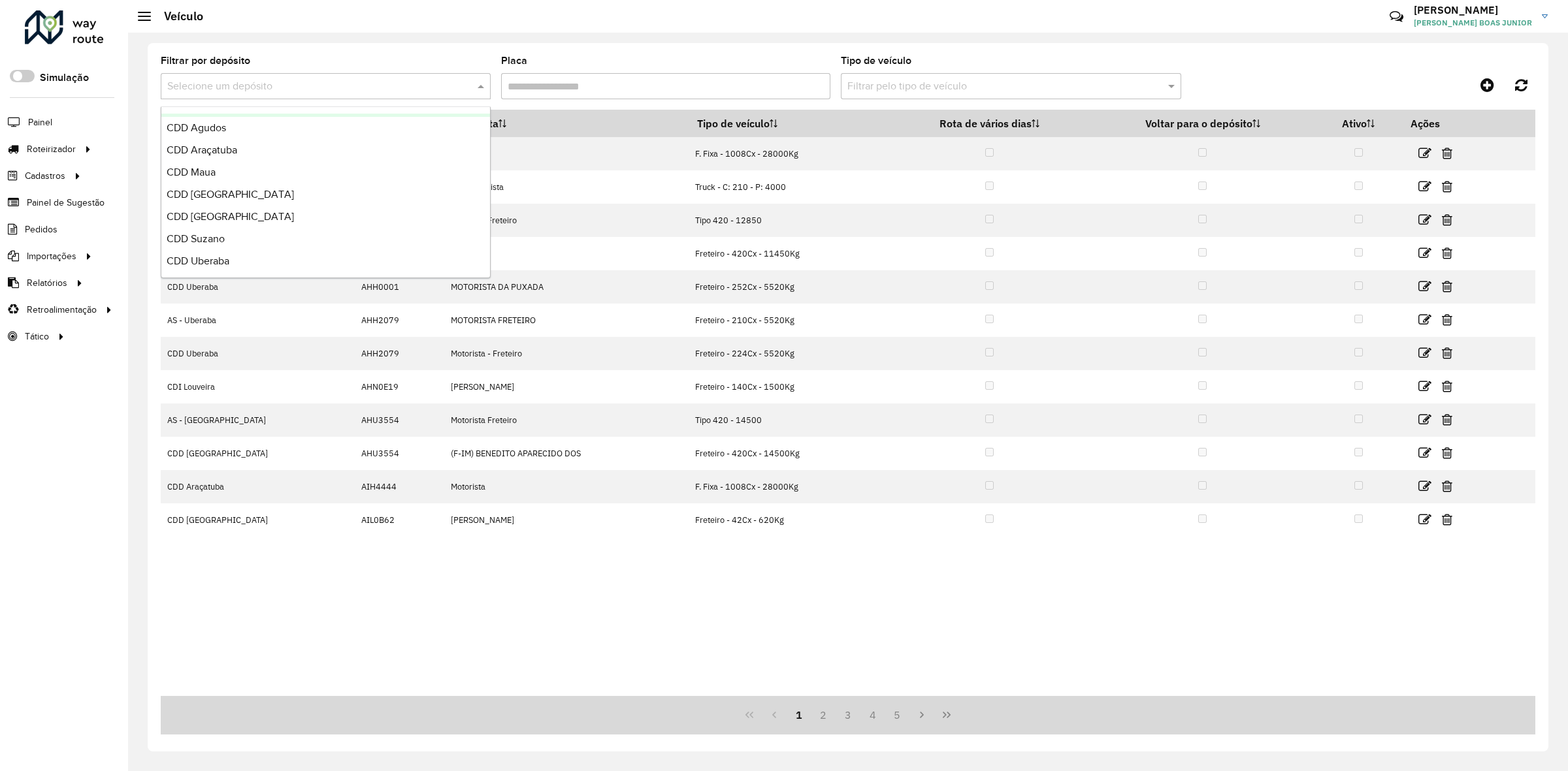
scroll to position [155, 0]
click at [284, 122] on div "CDD Ribeirão Preto" at bounding box center [325, 126] width 328 height 22
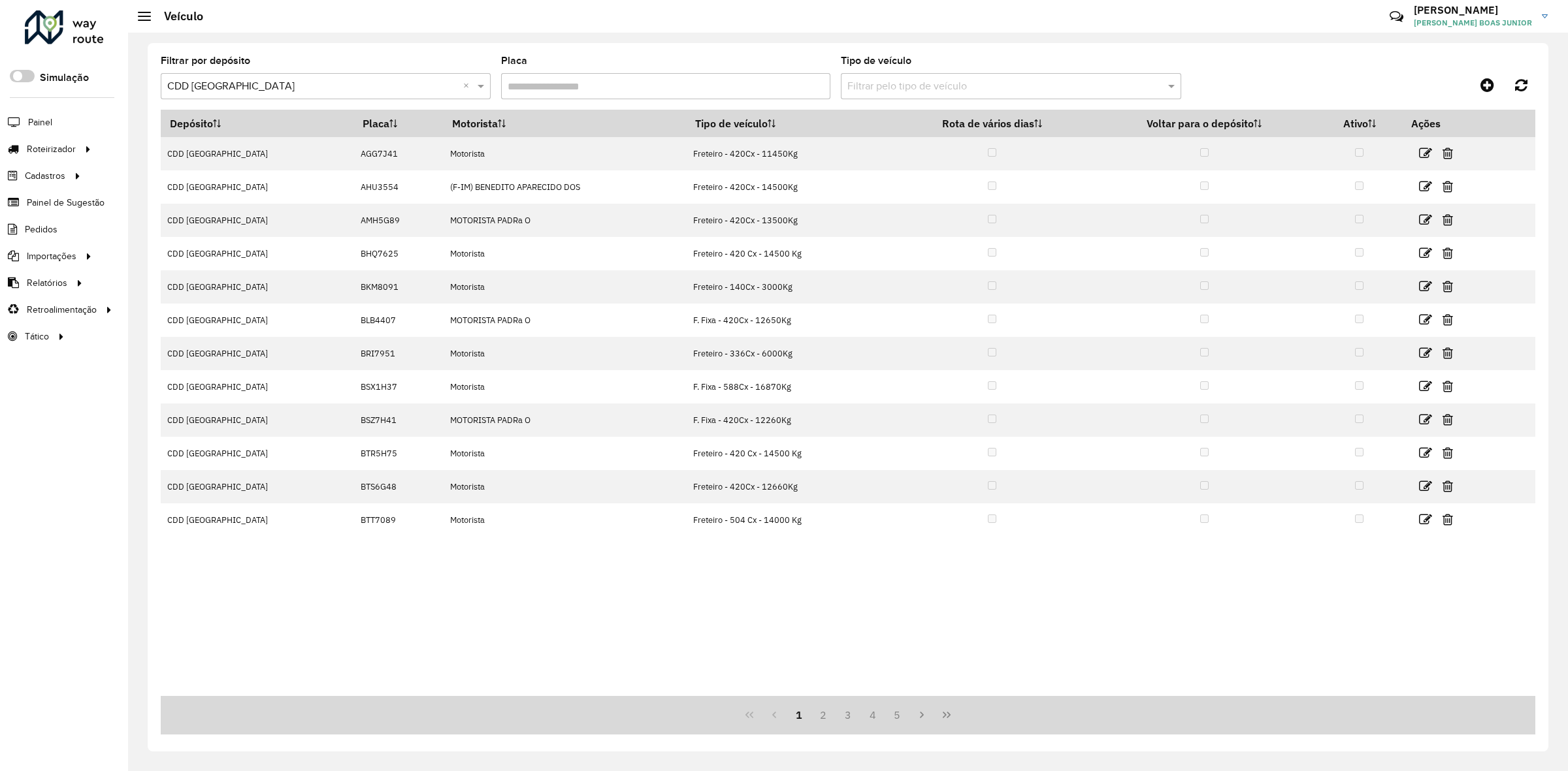
click at [685, 90] on input "Placa" at bounding box center [666, 86] width 330 height 26
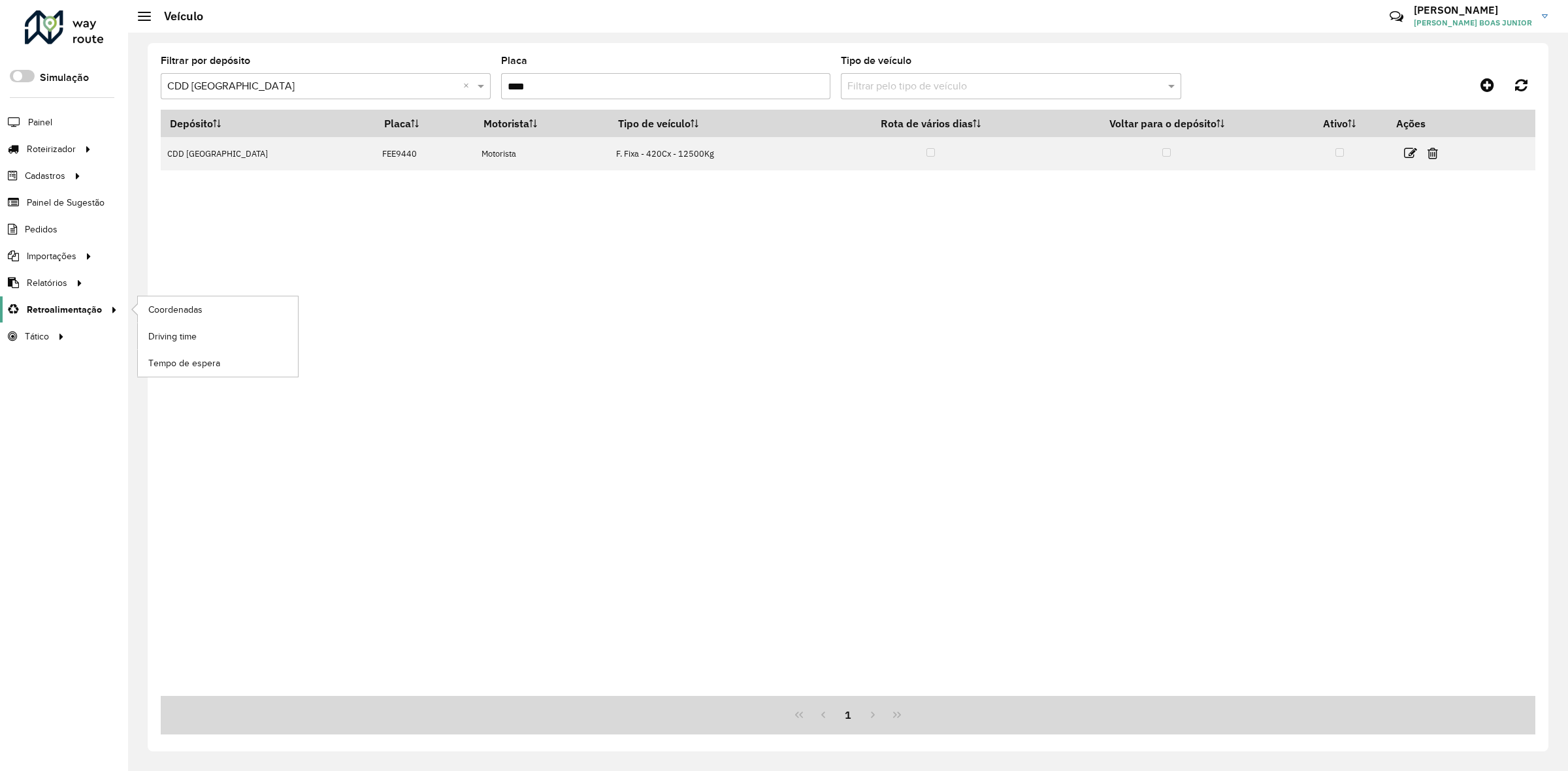
type input "****"
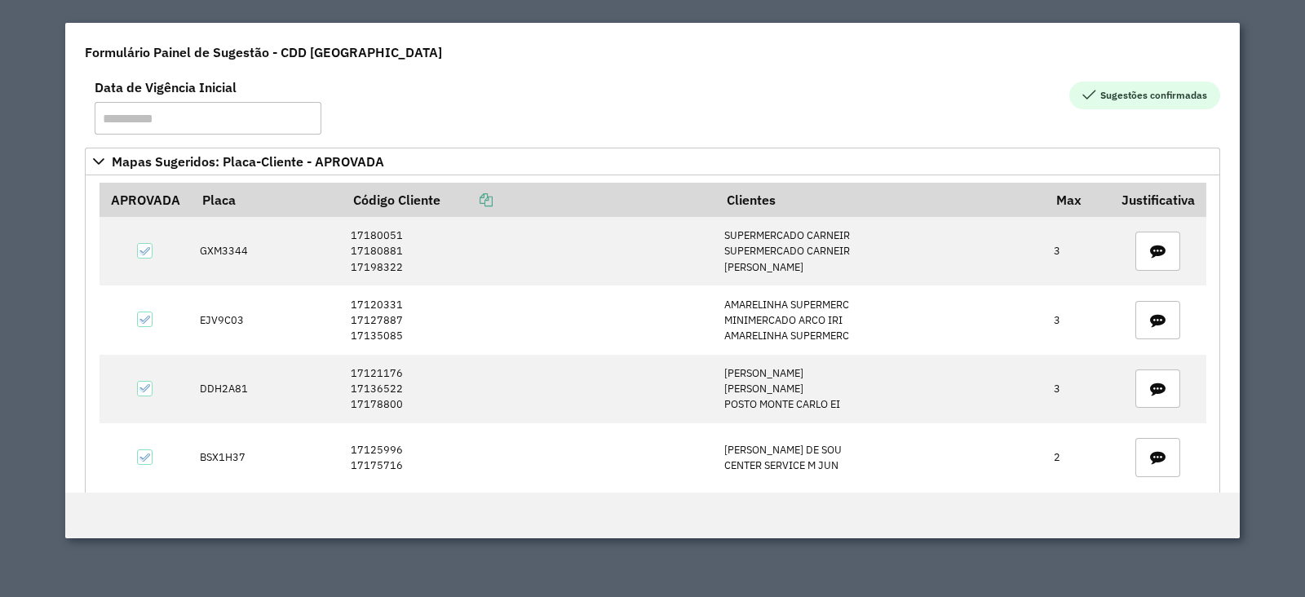
scroll to position [435, 0]
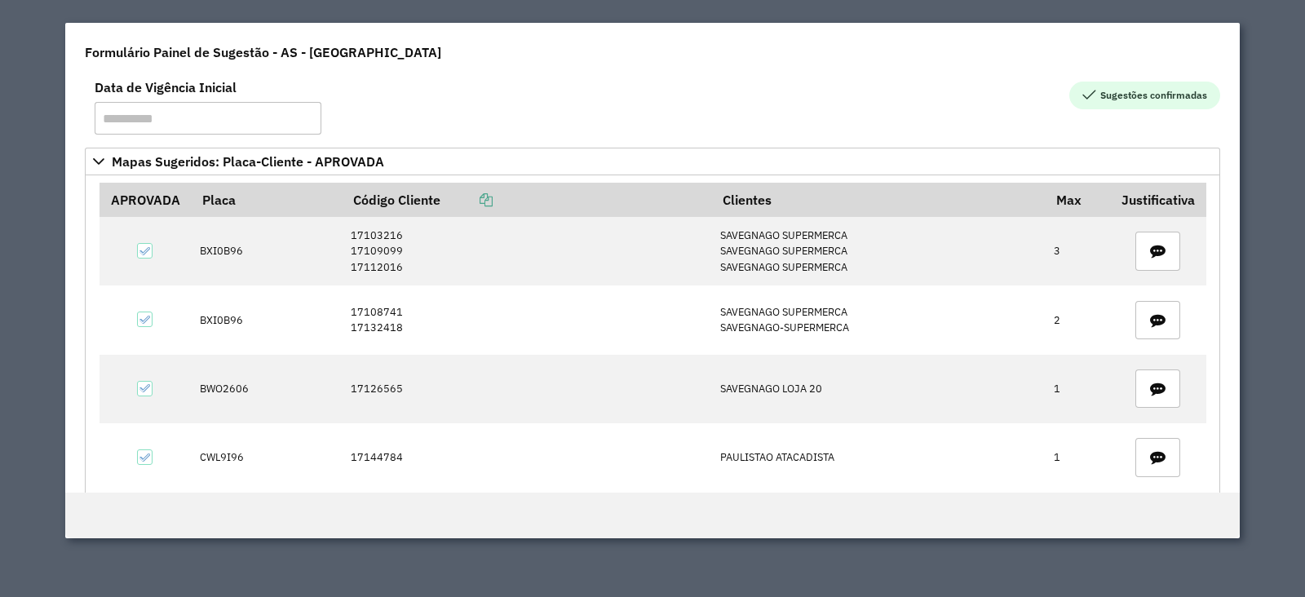
scroll to position [117, 0]
